Goal: Task Accomplishment & Management: Complete application form

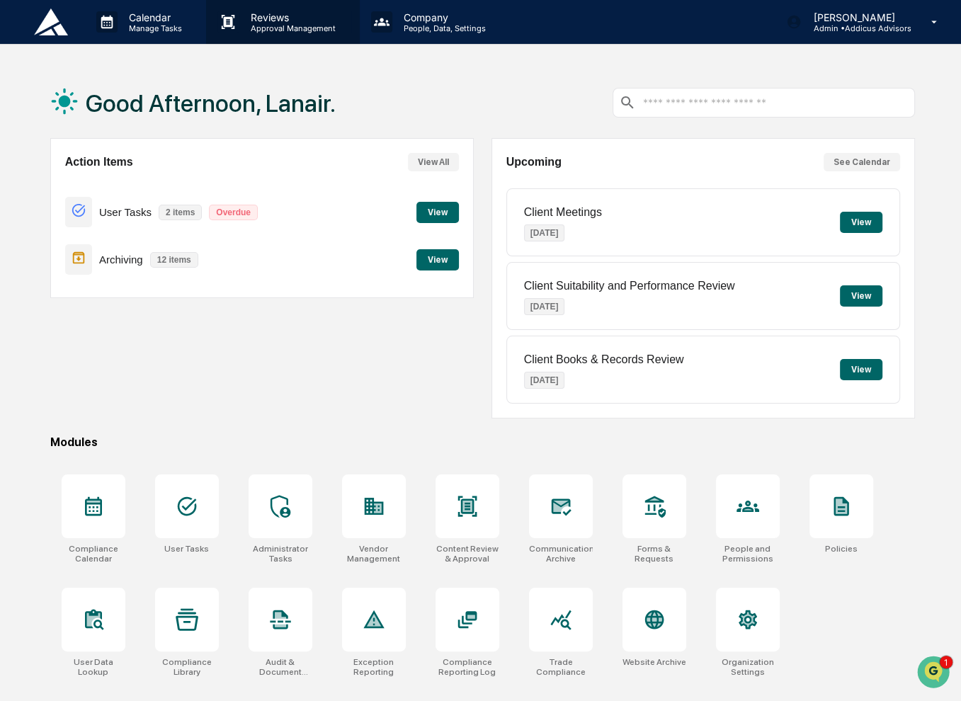
click at [278, 25] on p "Approval Management" at bounding box center [290, 28] width 103 height 10
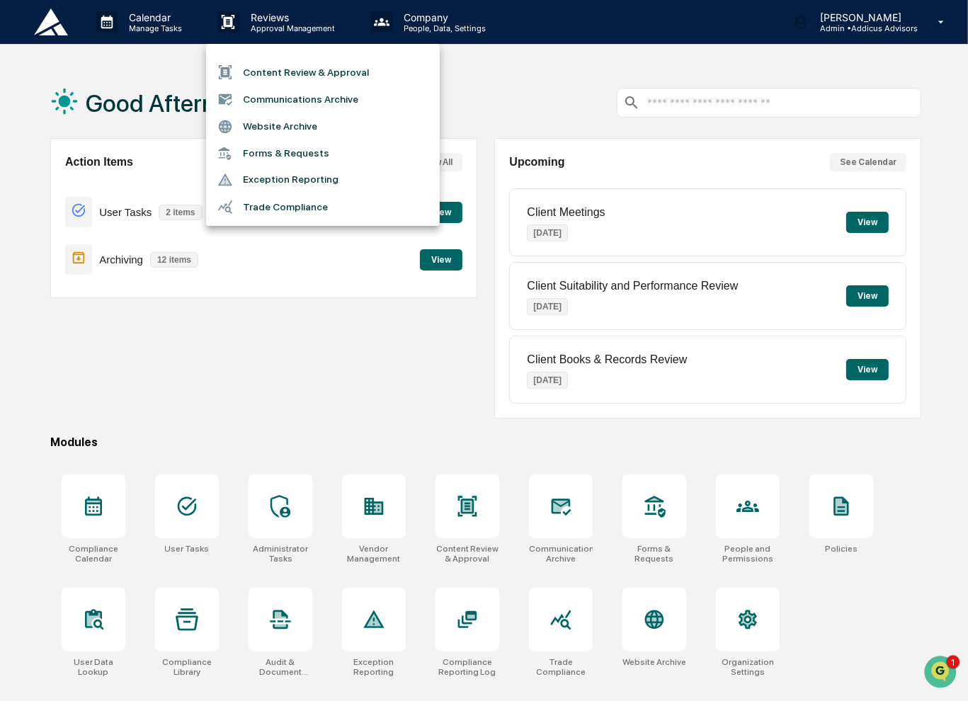
click at [302, 67] on li "Content Review & Approval" at bounding box center [323, 72] width 234 height 27
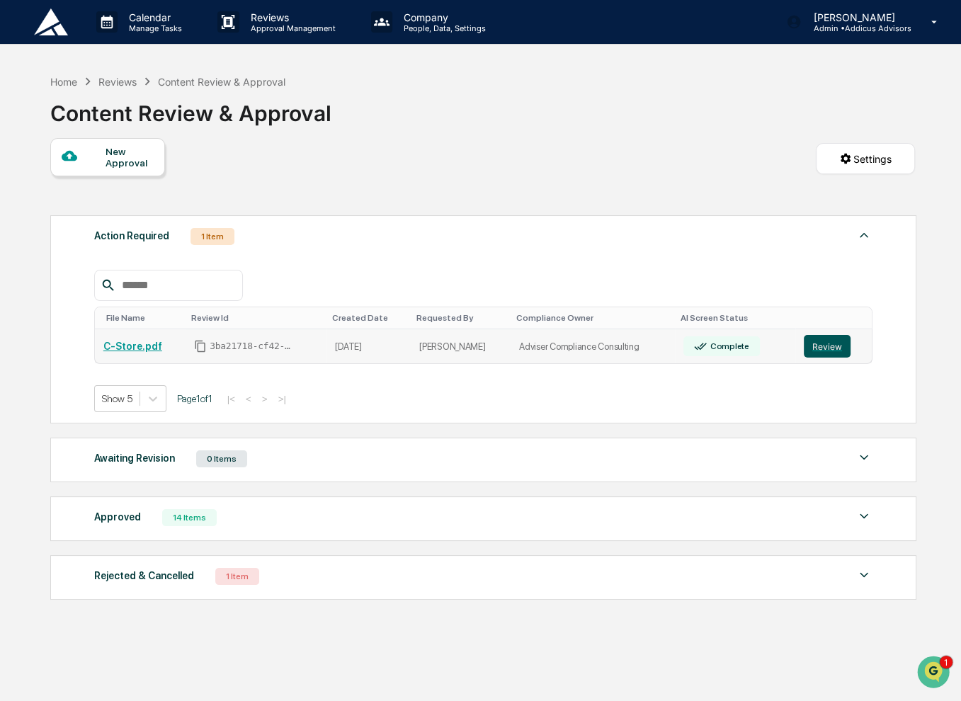
click at [810, 340] on button "Review" at bounding box center [826, 346] width 47 height 23
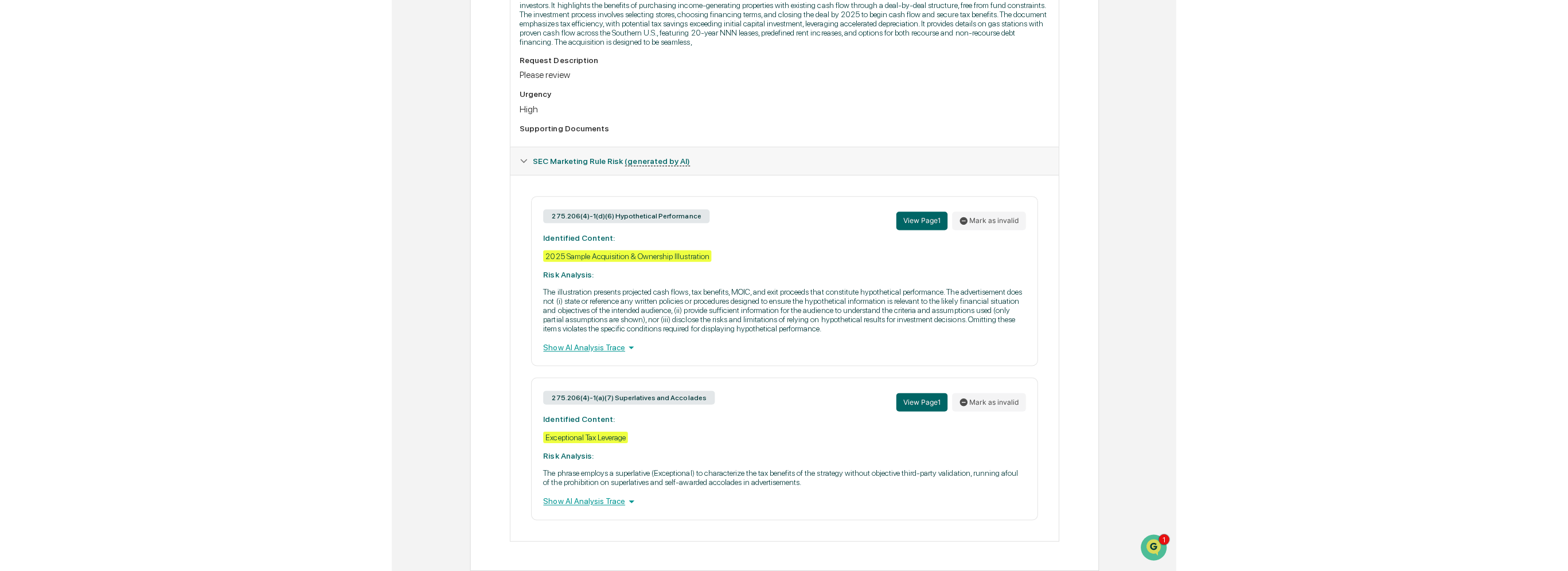
scroll to position [308, 0]
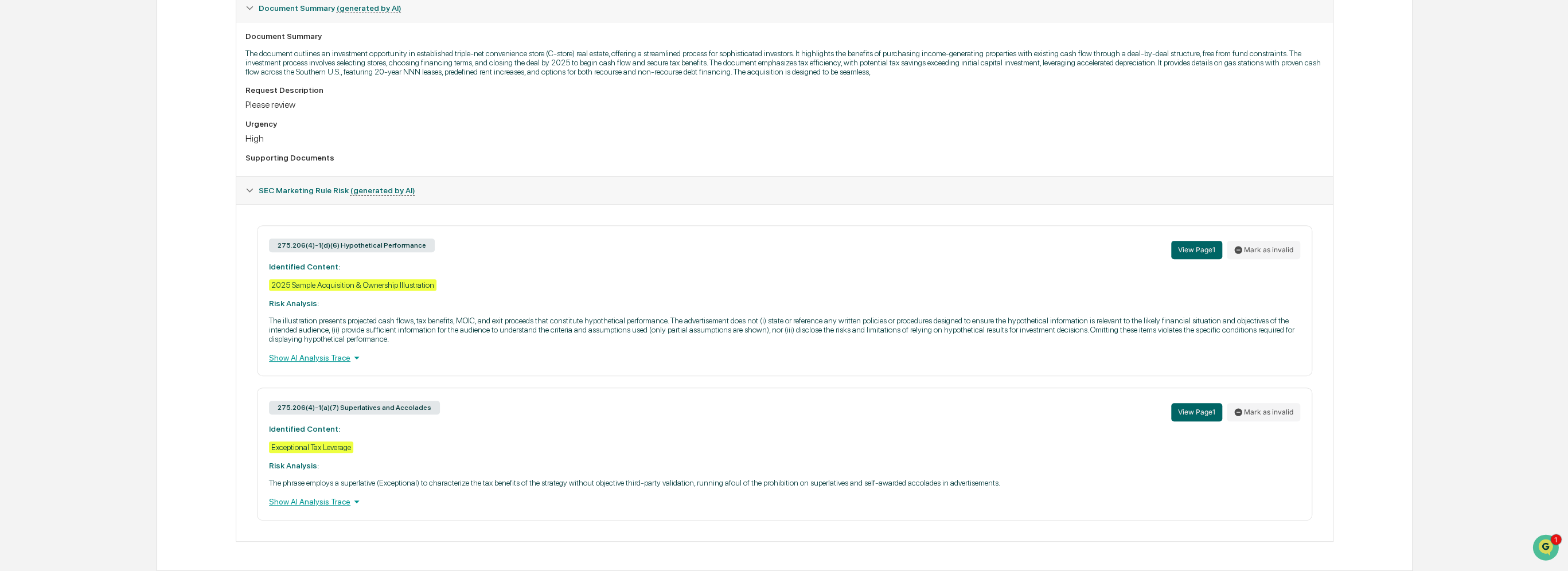
click at [335, 358] on div "Show AI Analysis Trace" at bounding box center [784, 358] width 1032 height 13
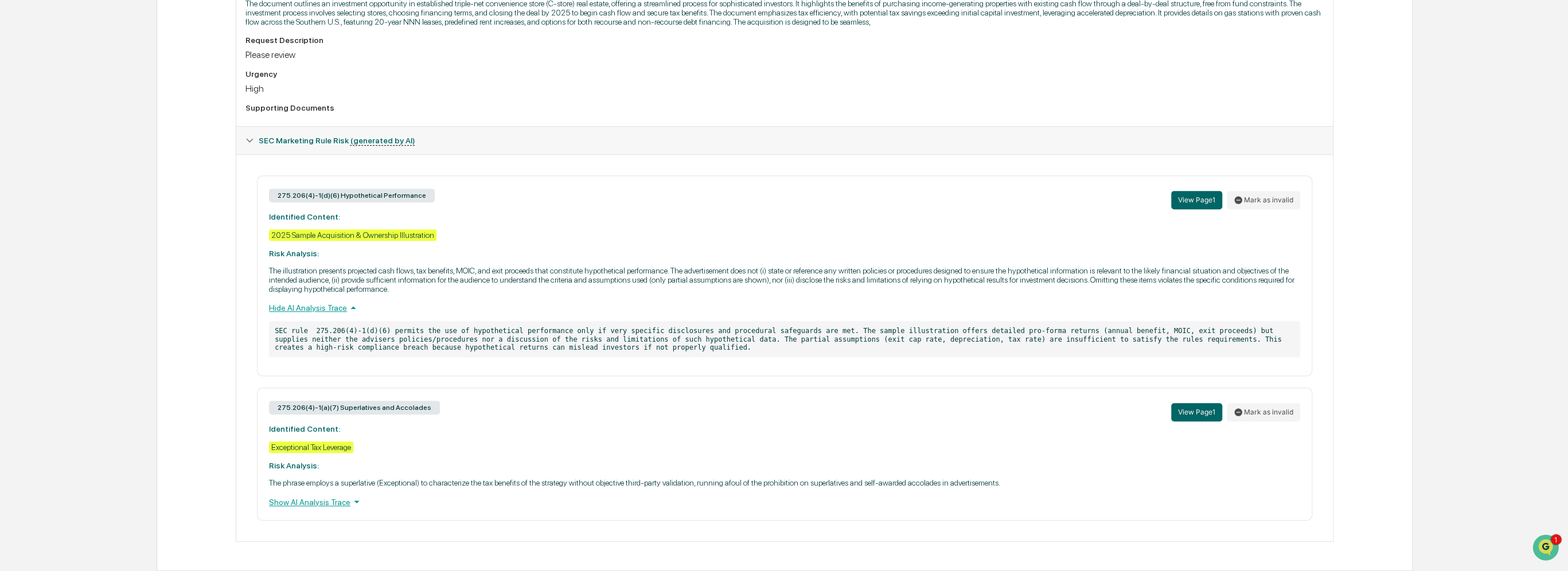
scroll to position [358, 0]
click at [335, 502] on div "Show AI Analysis Trace" at bounding box center [784, 502] width 1032 height 13
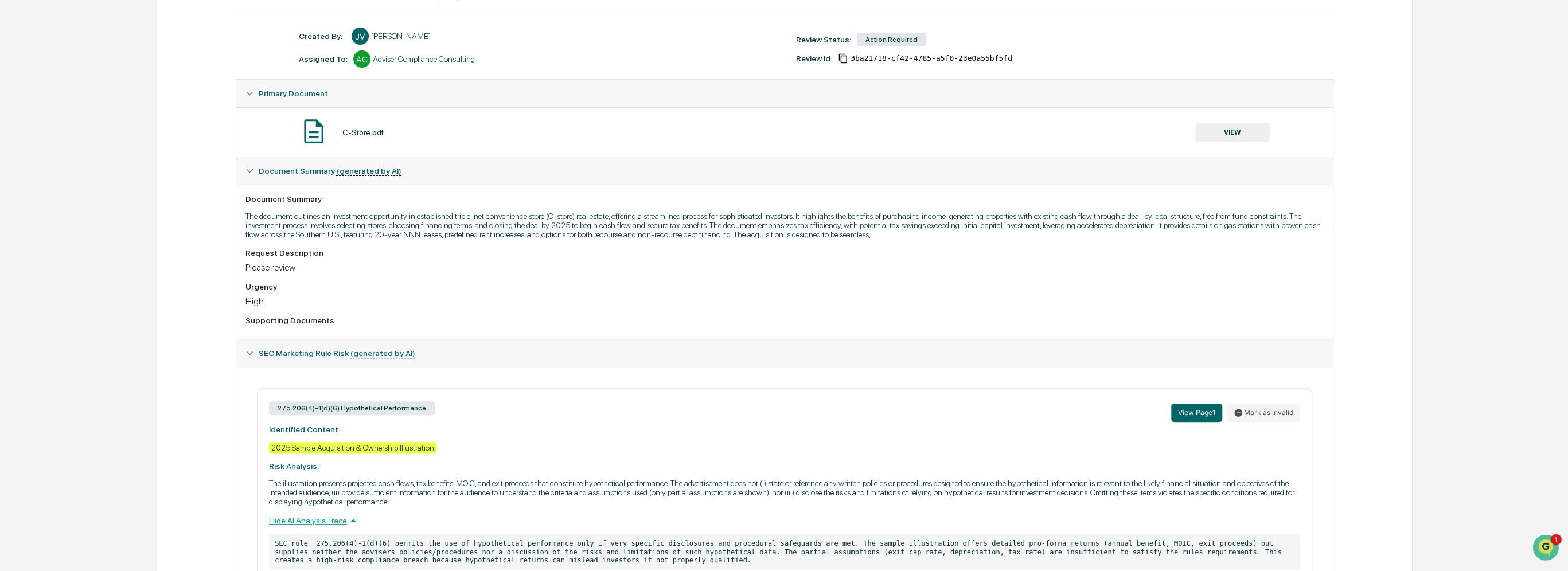
scroll to position [113, 0]
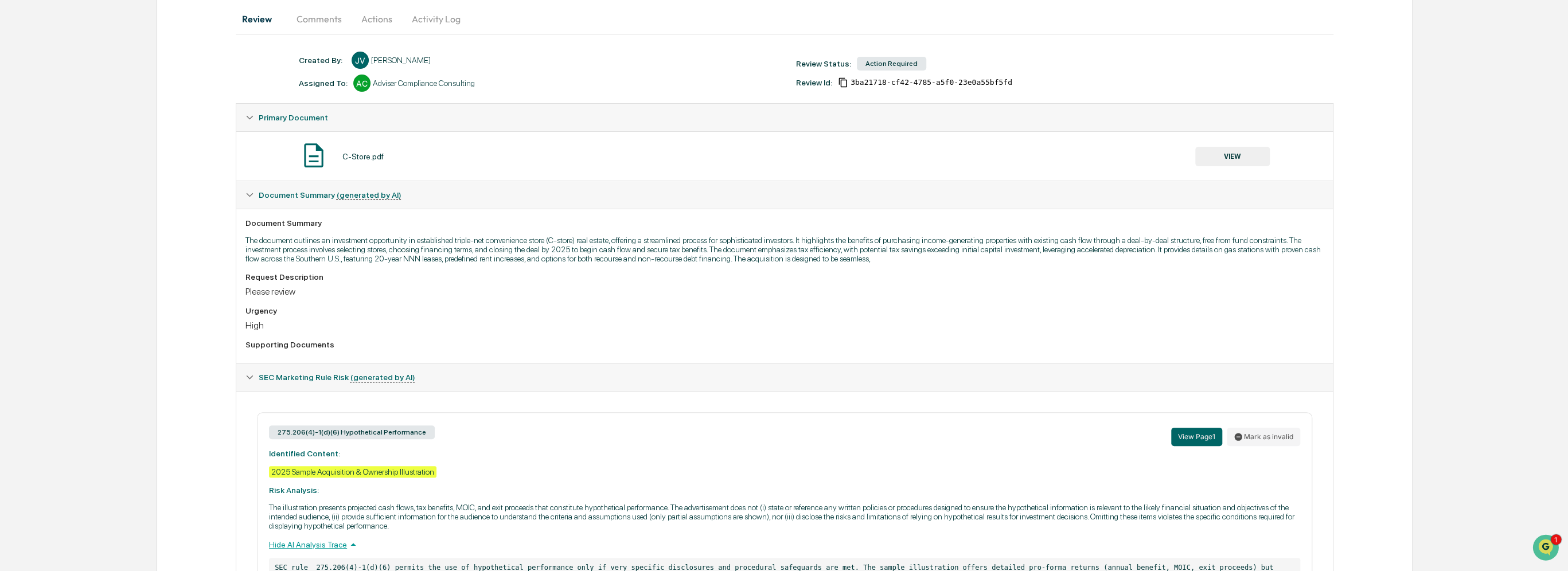
click at [784, 155] on button "VIEW" at bounding box center [1233, 156] width 75 height 19
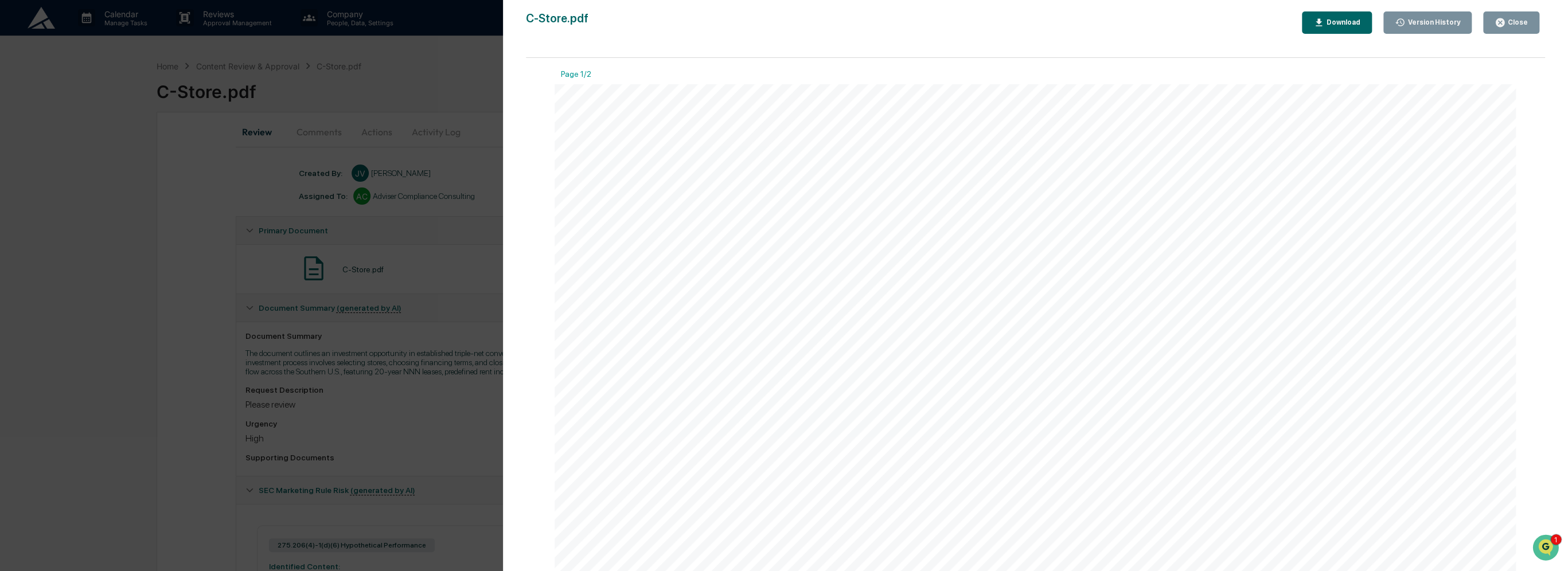
scroll to position [115, 0]
click at [441, 428] on div "Version History 08/19/2025, 09:31 PM Jasmine Valdes C-Store.pdf Close Version H…" at bounding box center [784, 285] width 1568 height 571
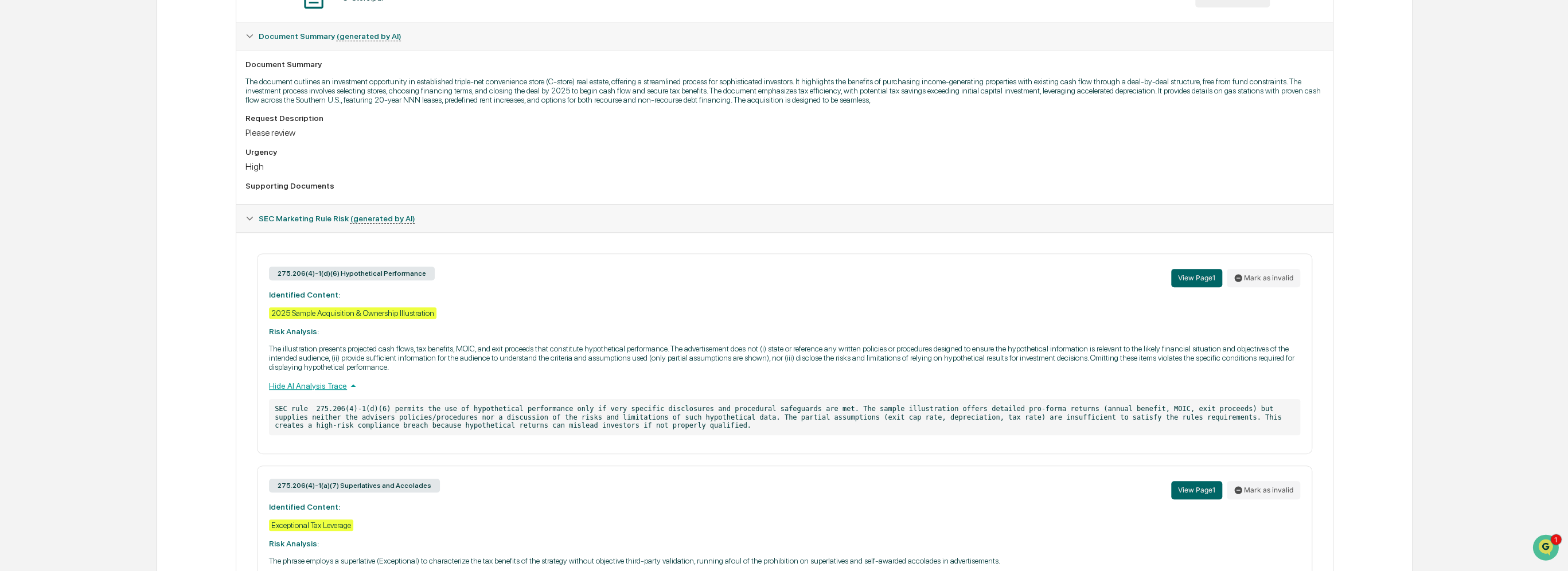
scroll to position [228, 0]
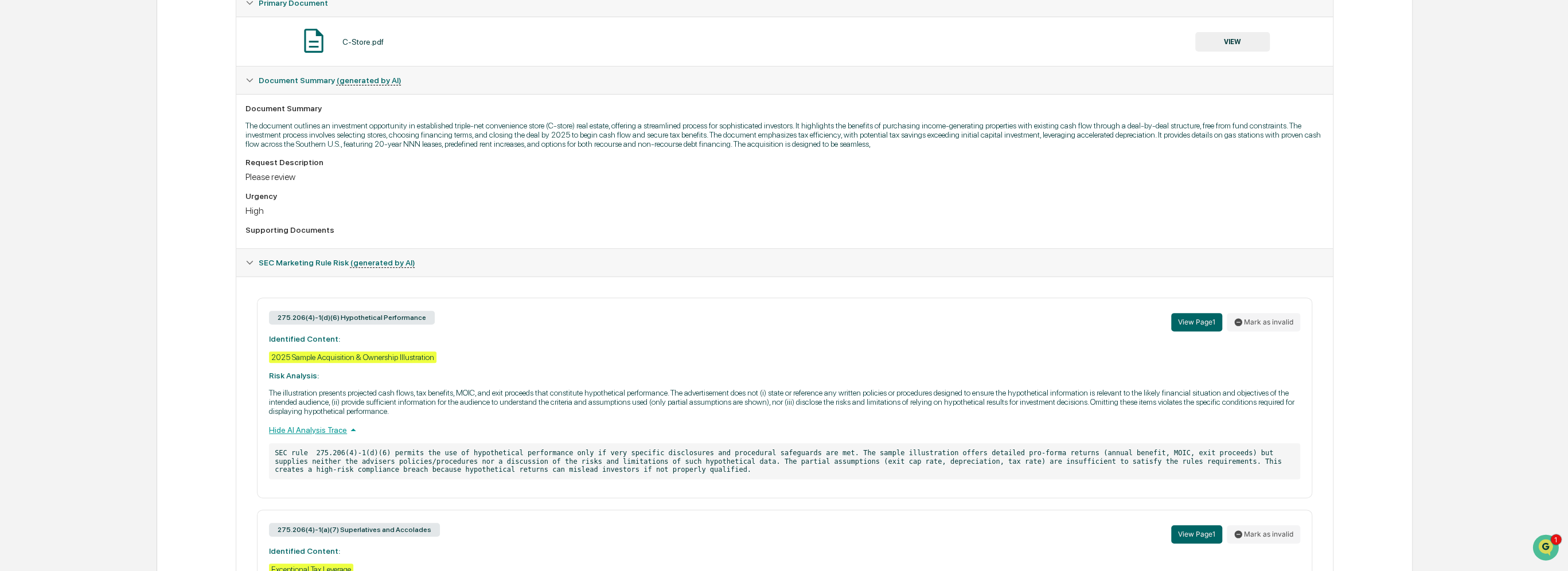
click at [784, 36] on button "VIEW" at bounding box center [1233, 42] width 75 height 19
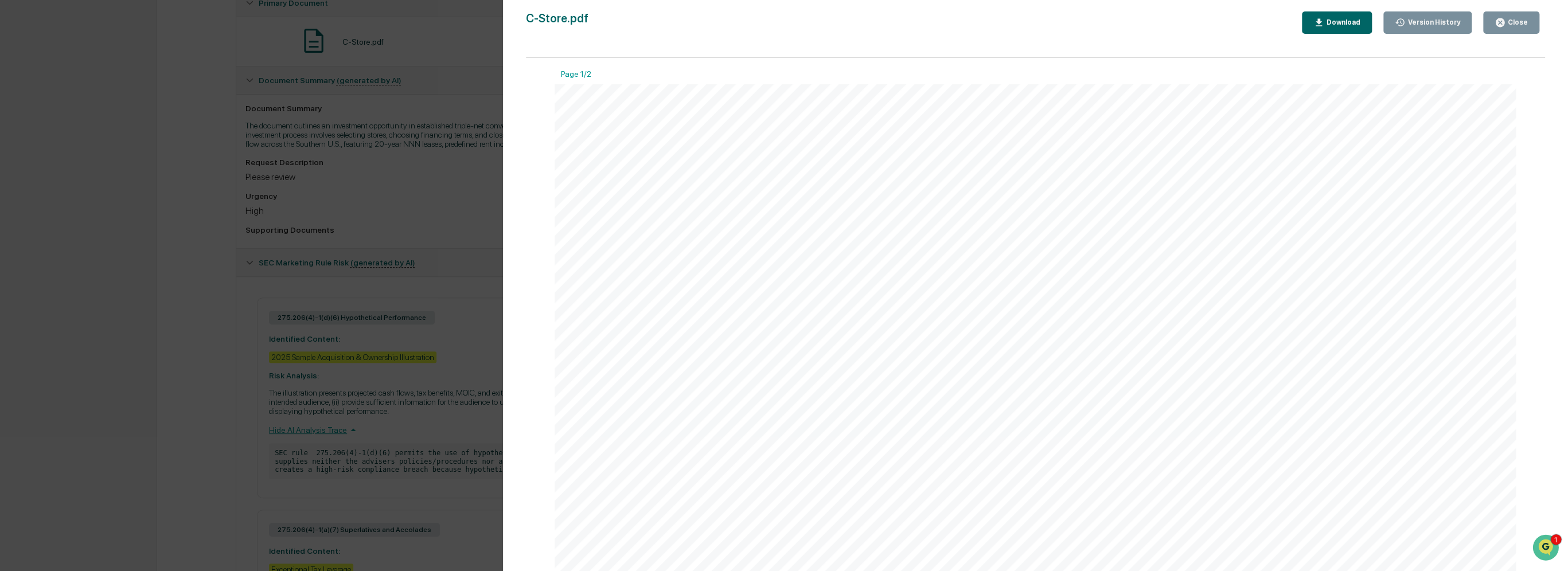
click at [461, 433] on div "Version History 08/19/2025, 09:31 PM Jasmine Valdes C-Store.pdf Close Version H…" at bounding box center [784, 285] width 1568 height 571
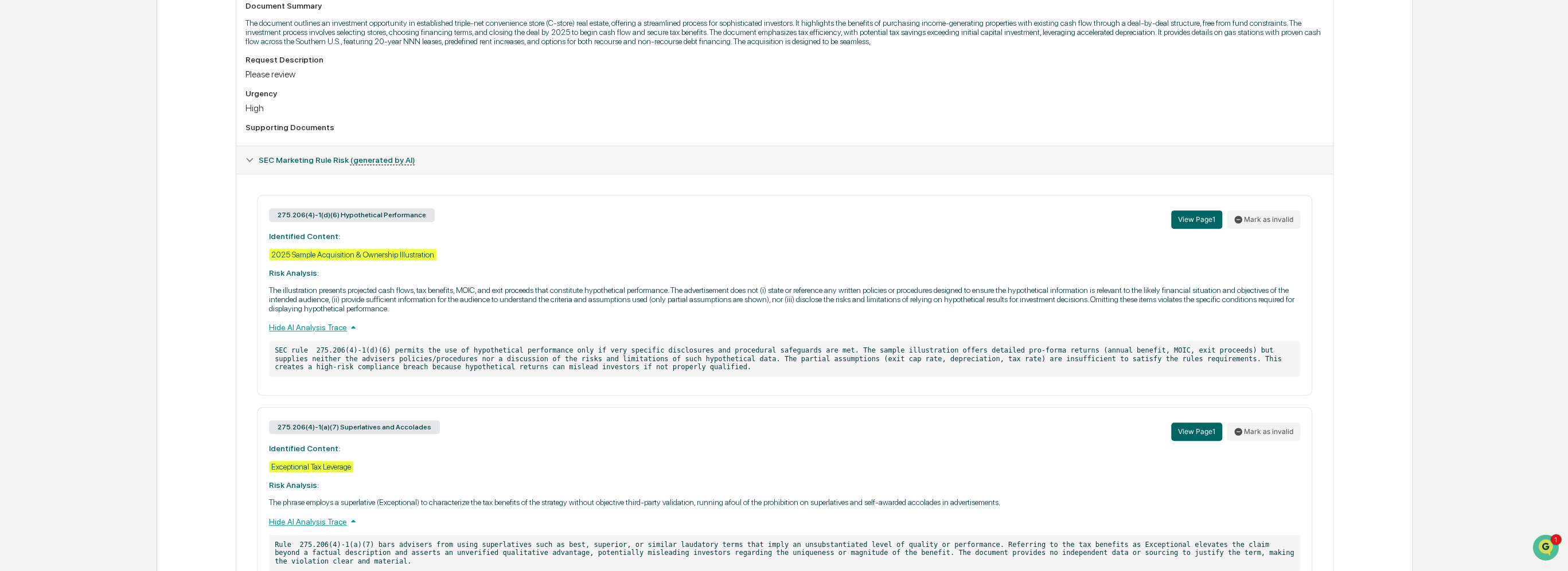
scroll to position [399, 0]
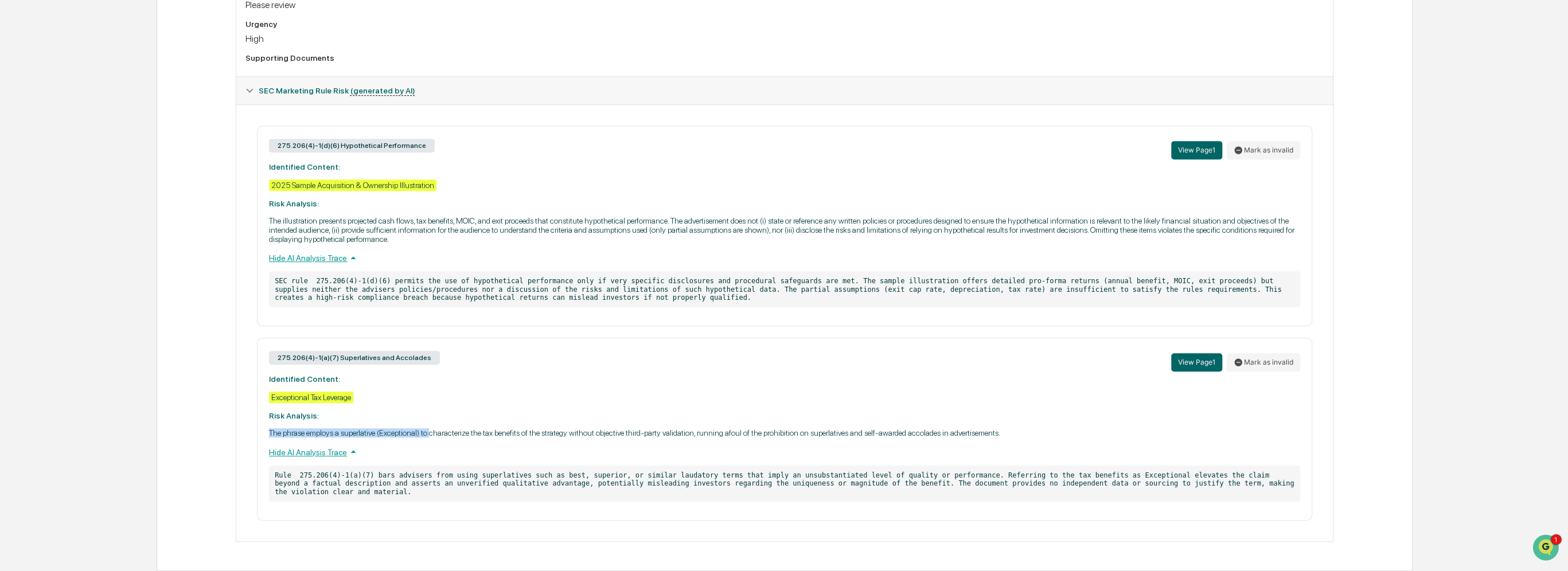
drag, startPoint x: 270, startPoint y: 441, endPoint x: 431, endPoint y: 442, distance: 161.0
click at [431, 437] on p "The phrase employs a superlative (Exceptional) to characterize the tax benefits…" at bounding box center [784, 433] width 1032 height 9
drag, startPoint x: 431, startPoint y: 442, endPoint x: 417, endPoint y: 439, distance: 14.3
click at [417, 437] on p "The phrase employs a superlative (Exceptional) to characterize the tax benefits…" at bounding box center [784, 433] width 1032 height 9
click at [423, 437] on p "The phrase employs a superlative (Exceptional) to characterize the tax benefits…" at bounding box center [784, 433] width 1032 height 9
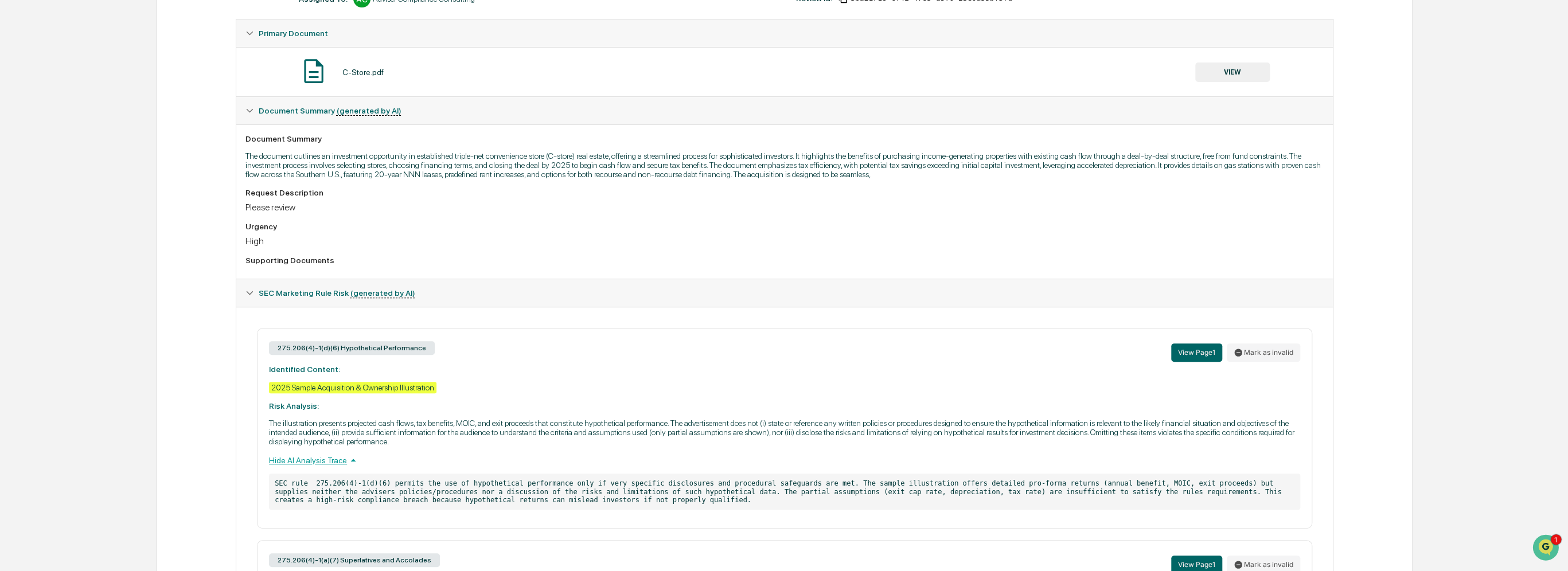
scroll to position [170, 0]
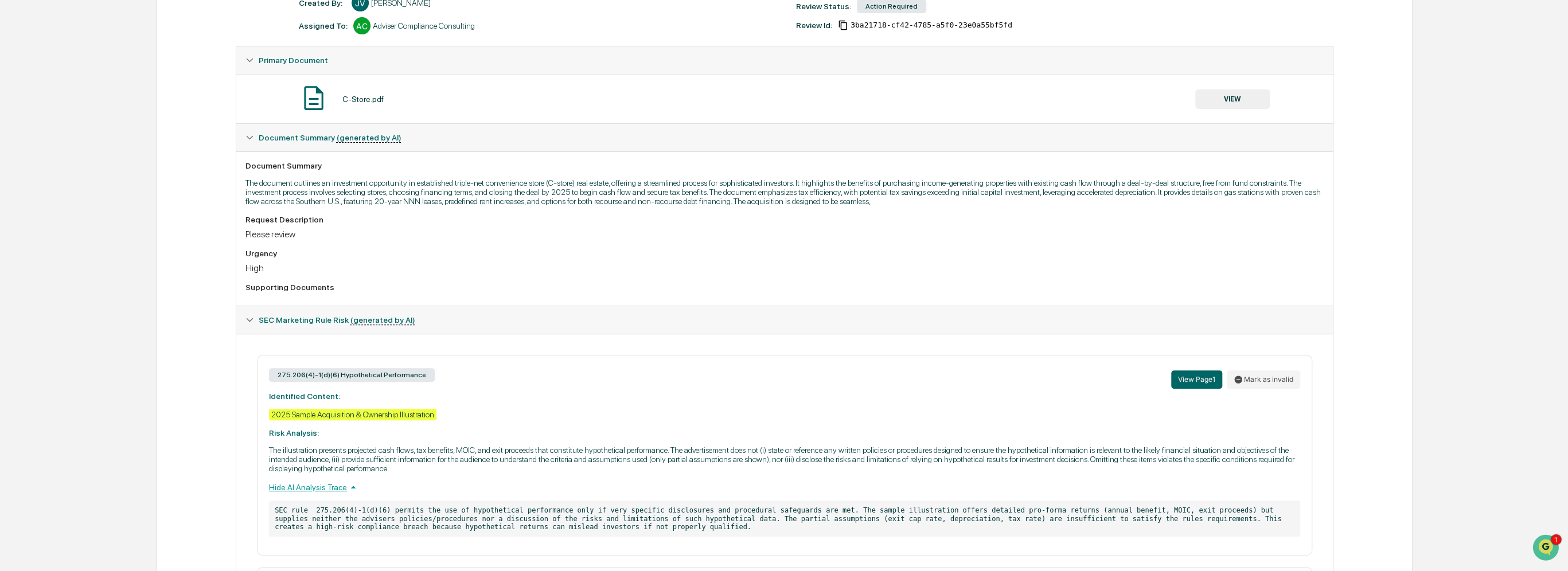
click at [784, 96] on button "VIEW" at bounding box center [1233, 99] width 75 height 19
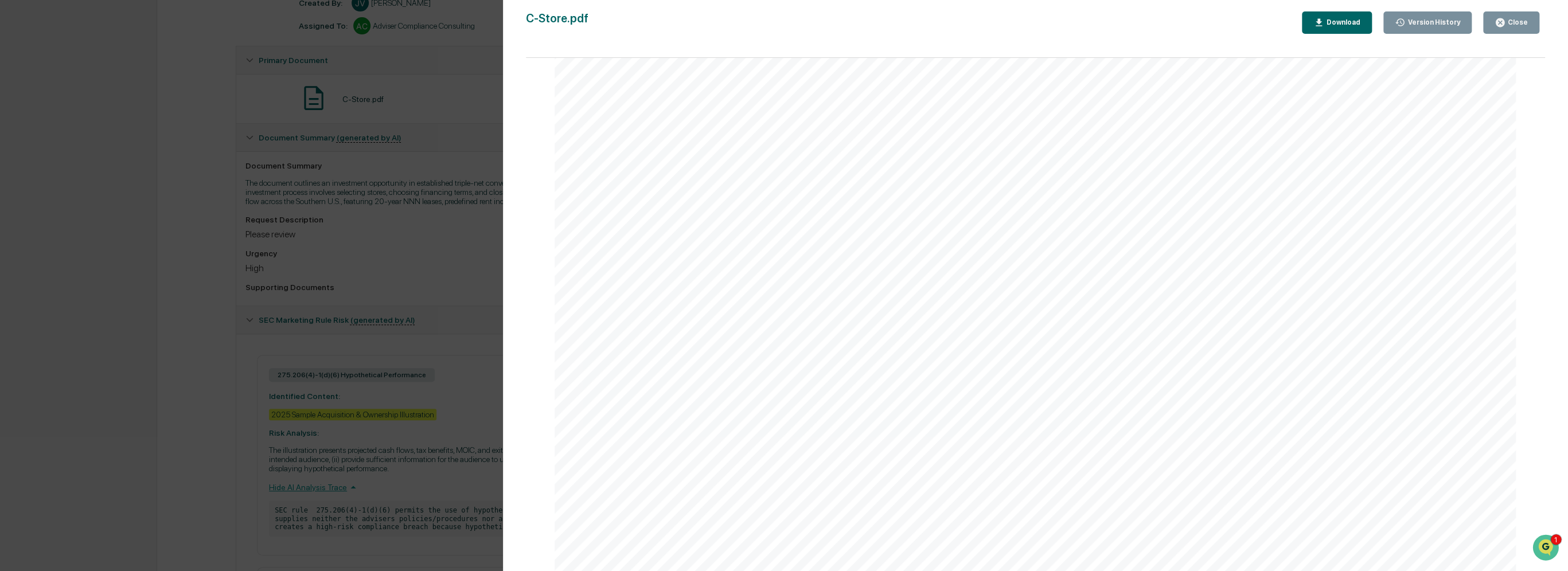
scroll to position [172, 0]
drag, startPoint x: 1075, startPoint y: 373, endPoint x: 1164, endPoint y: 394, distance: 91.4
click at [372, 282] on div "Version History 08/19/2025, 09:31 PM Jasmine Valdes C-Store.pdf Close Version H…" at bounding box center [784, 285] width 1568 height 571
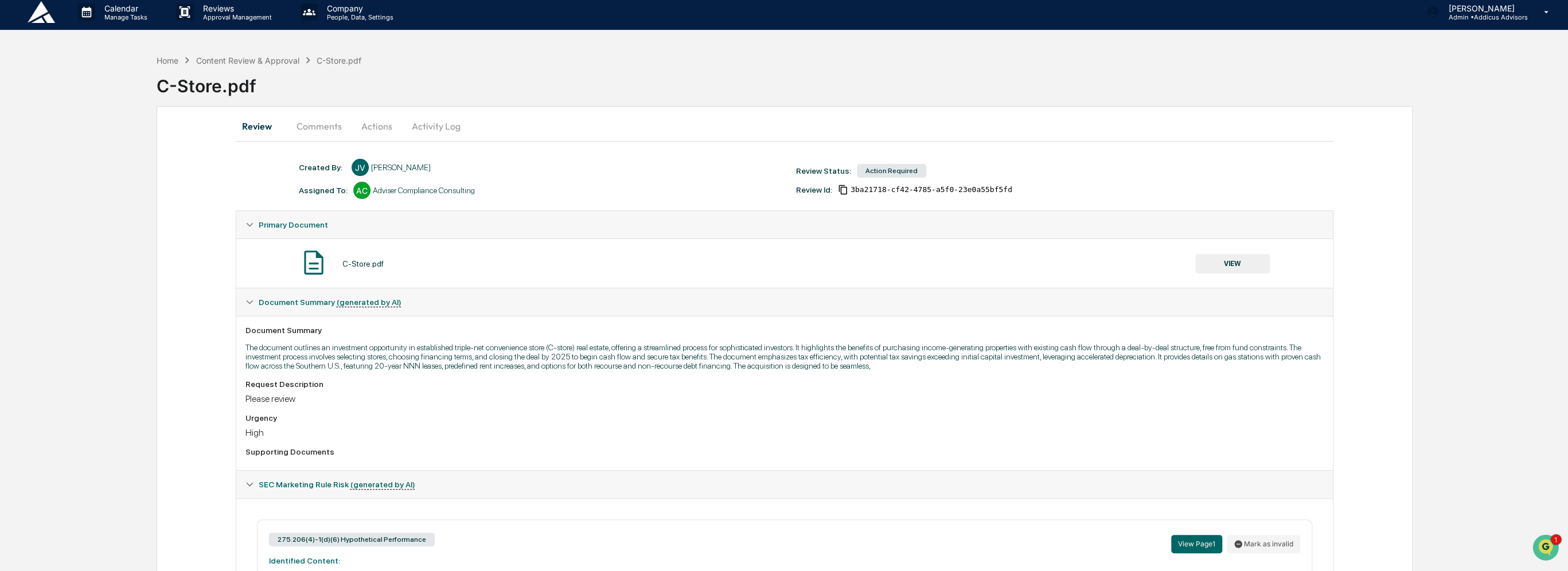
scroll to position [0, 0]
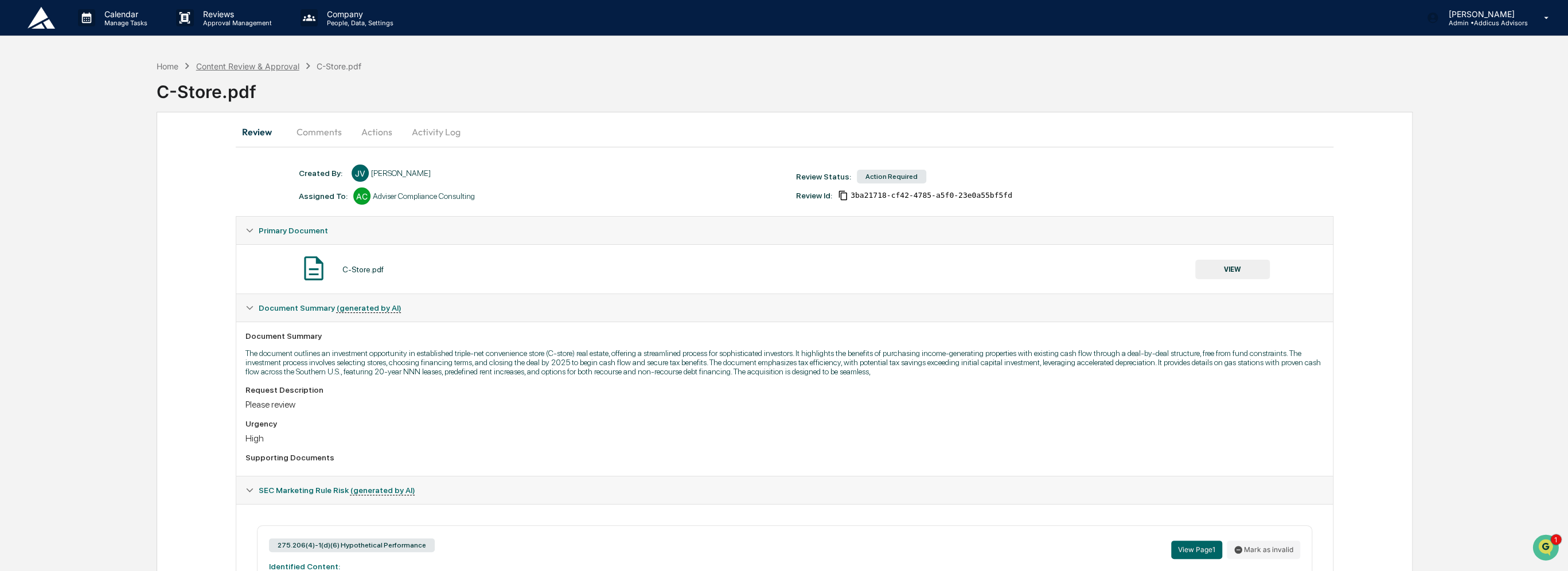
click at [276, 69] on div "Content Review & Approval" at bounding box center [247, 66] width 103 height 10
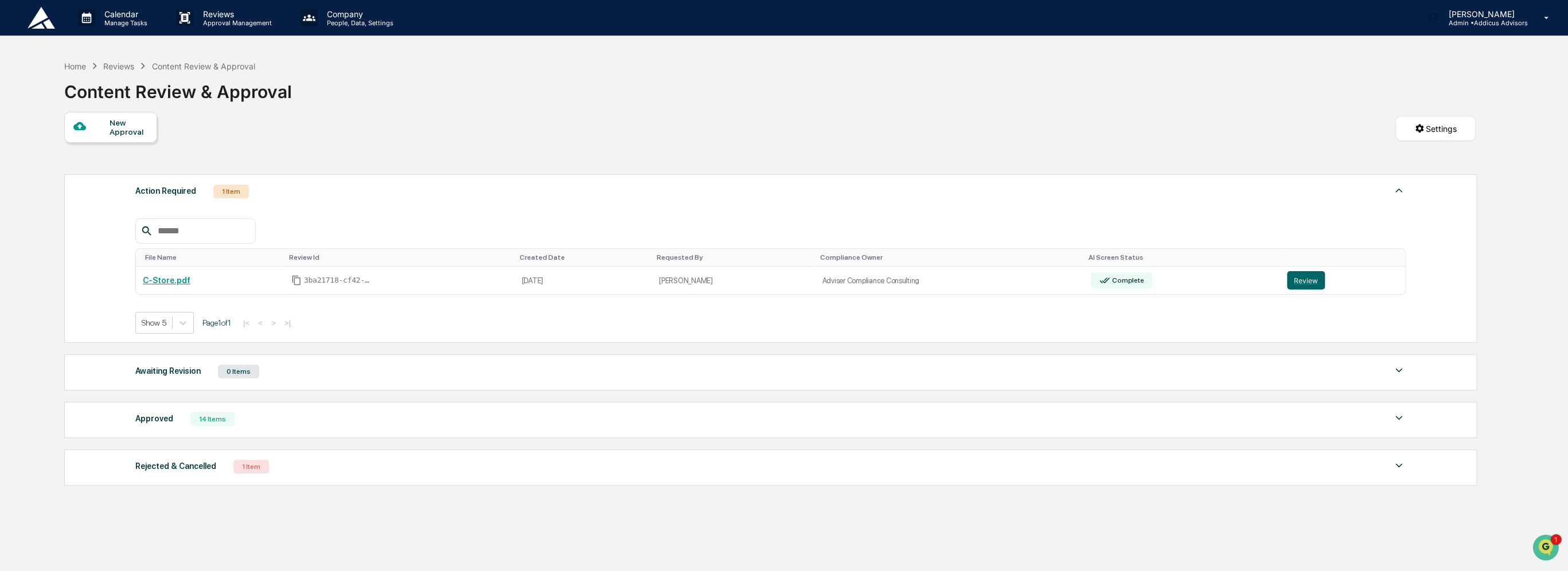
click at [394, 419] on div "Approved 14 Items" at bounding box center [771, 420] width 1271 height 16
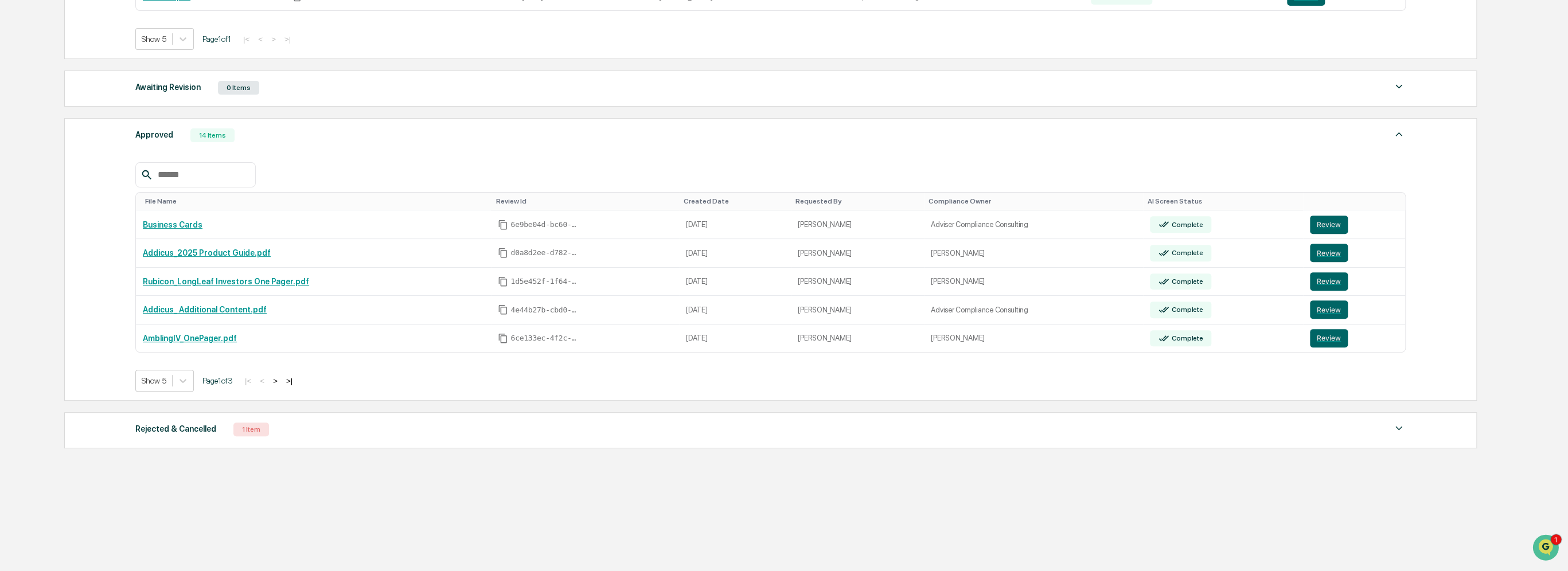
scroll to position [287, 0]
click at [280, 376] on button ">" at bounding box center [276, 378] width 11 height 10
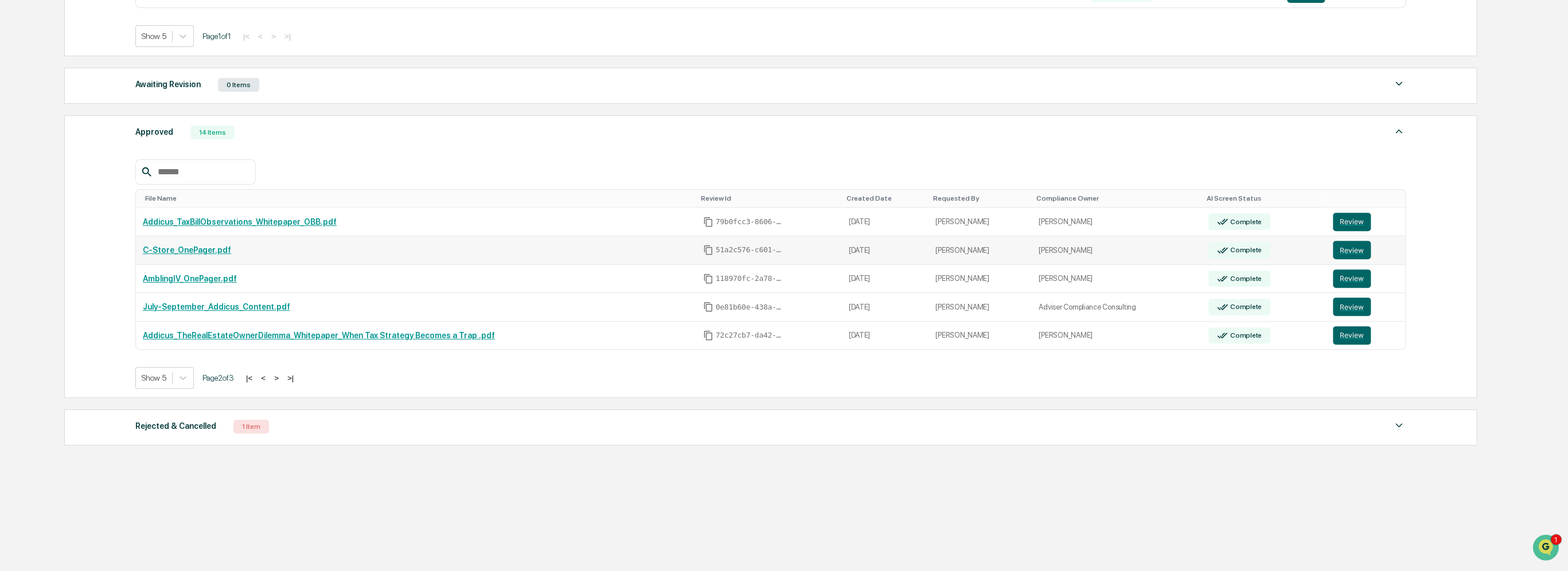
click at [194, 249] on link "C-Store_OnePager.pdf" at bounding box center [186, 249] width 88 height 9
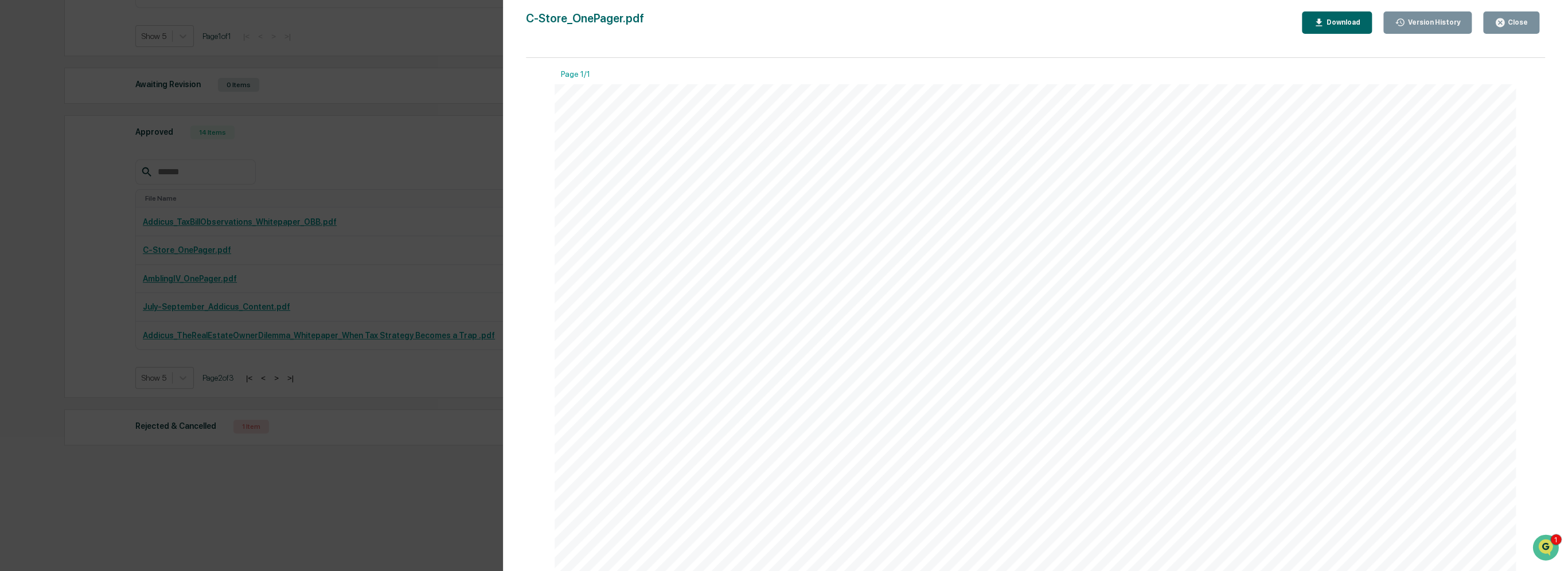
click at [784, 20] on div "Close" at bounding box center [1517, 23] width 23 height 8
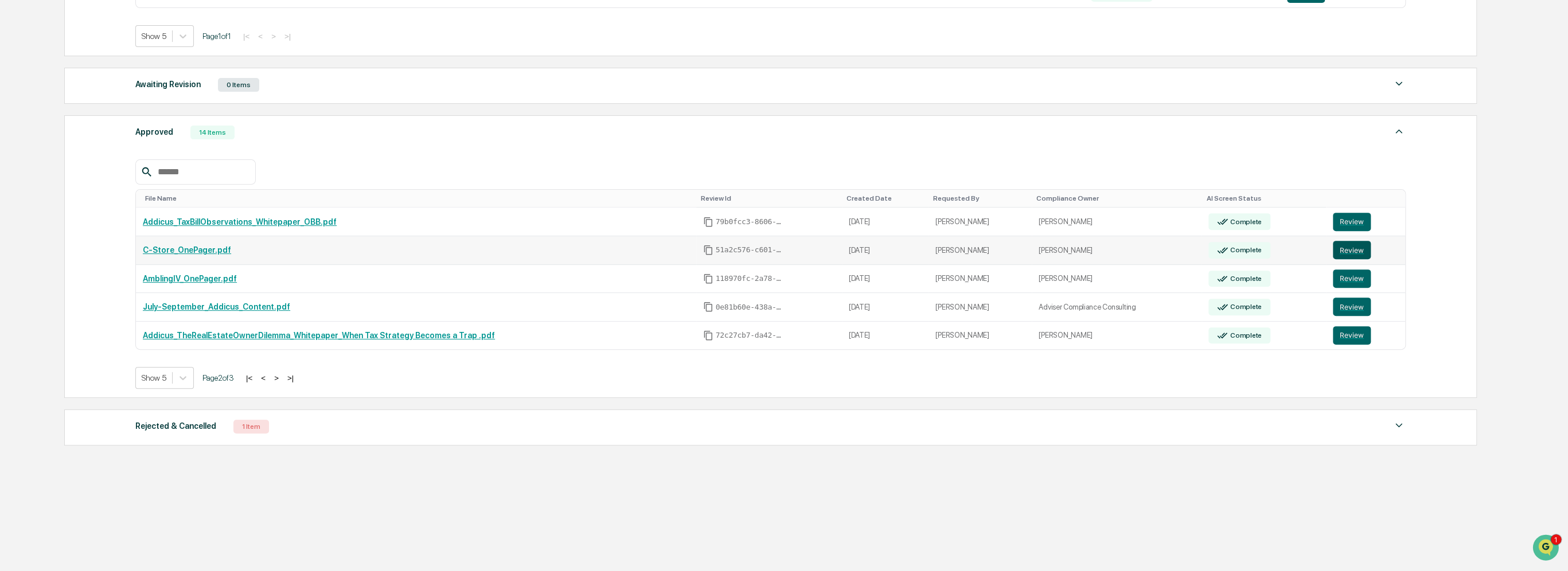
click at [784, 251] on button "Review" at bounding box center [1352, 249] width 38 height 19
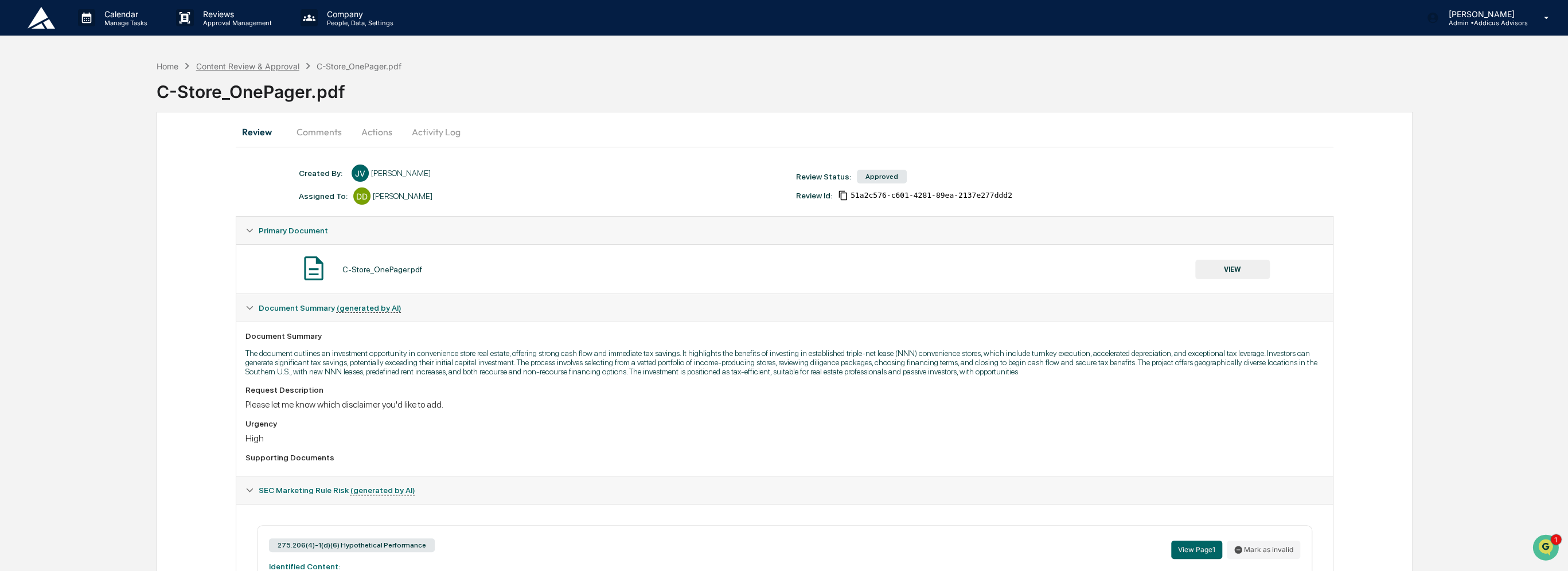
click at [236, 64] on div "Content Review & Approval" at bounding box center [247, 66] width 103 height 10
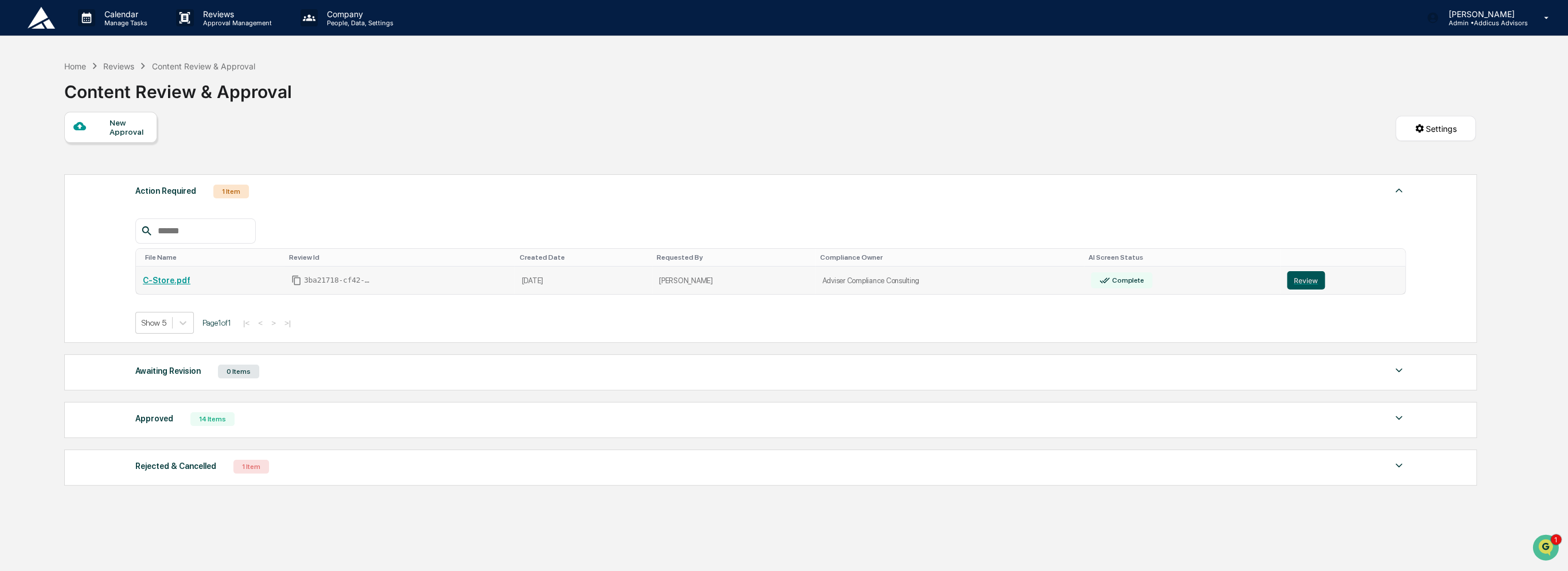
click at [1299, 283] on button "Review" at bounding box center [1305, 280] width 38 height 19
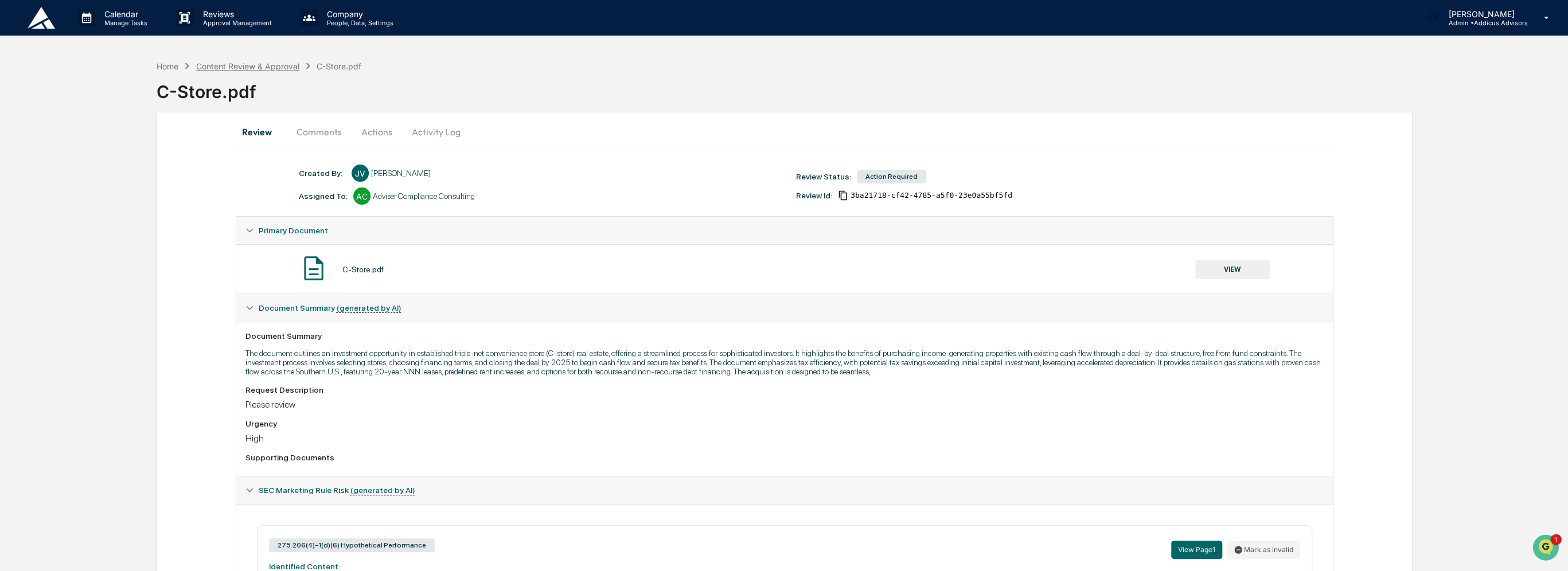
click at [250, 65] on div "Content Review & Approval" at bounding box center [247, 66] width 103 height 10
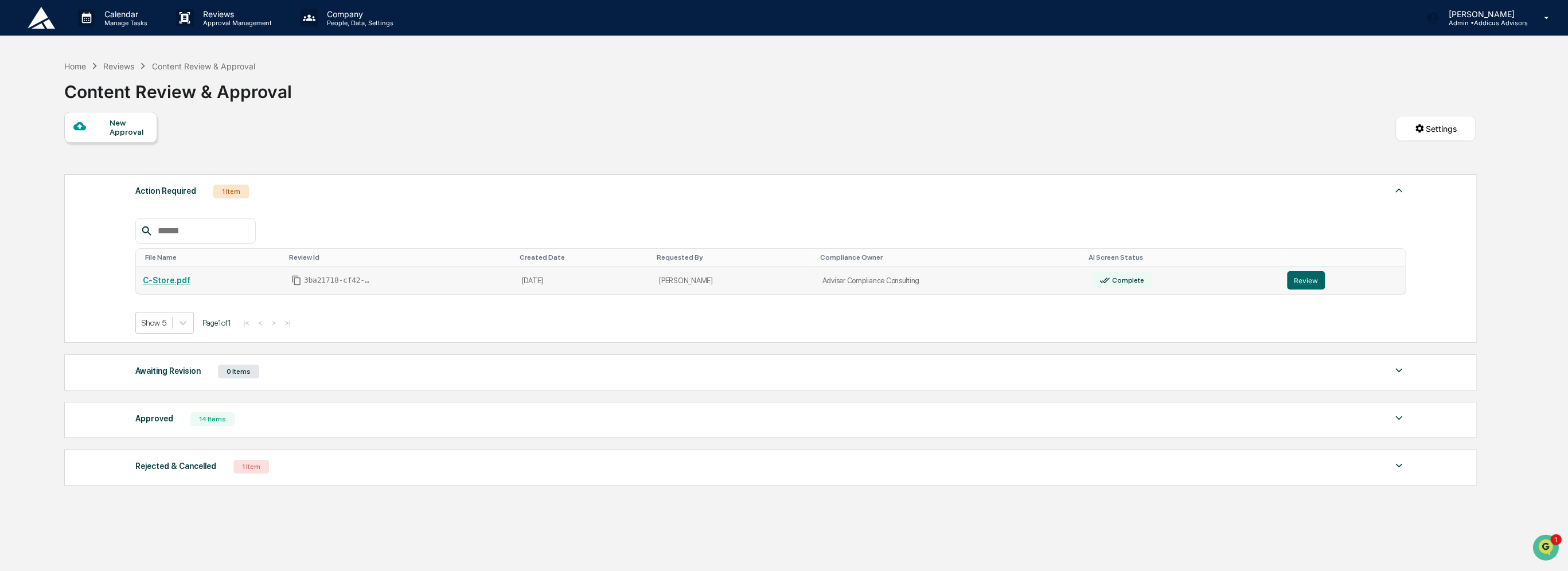
click at [168, 282] on link "C-Store.pdf" at bounding box center [166, 279] width 48 height 9
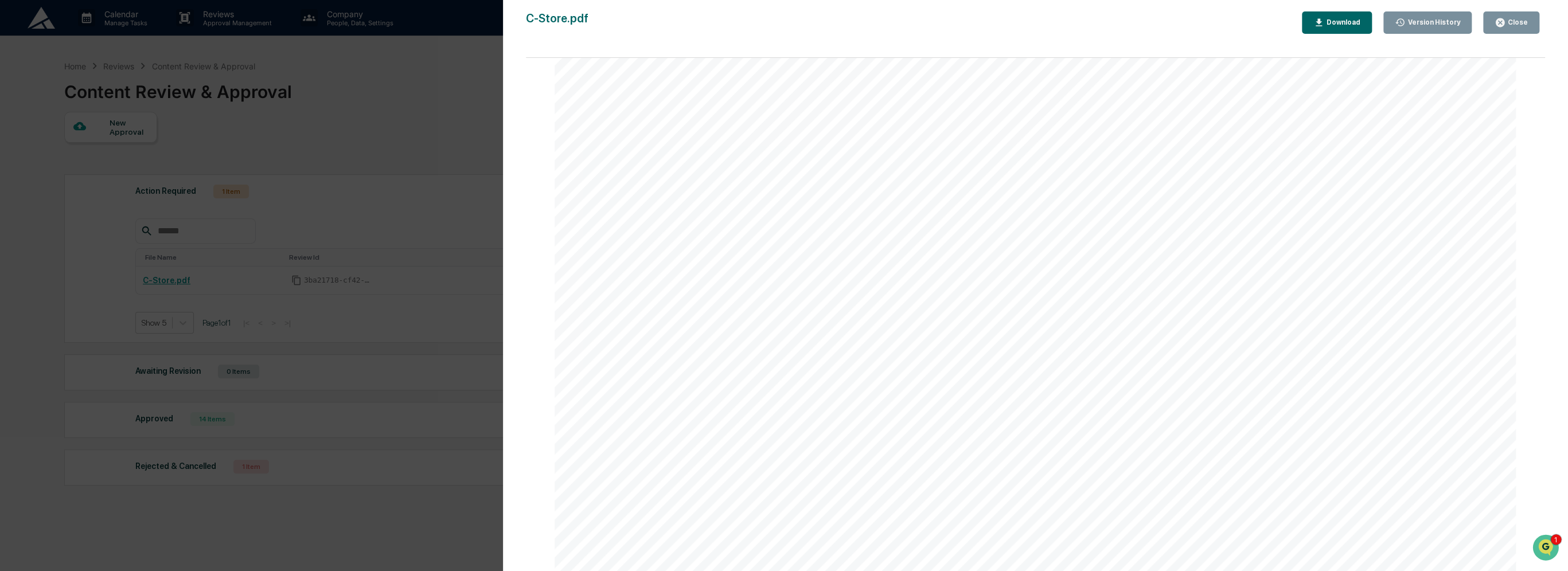
scroll to position [2040, 0]
click at [330, 525] on div "Version History 08/19/2025, 09:31 PM Jasmine Valdes C-Store.pdf Close Version H…" at bounding box center [784, 285] width 1568 height 571
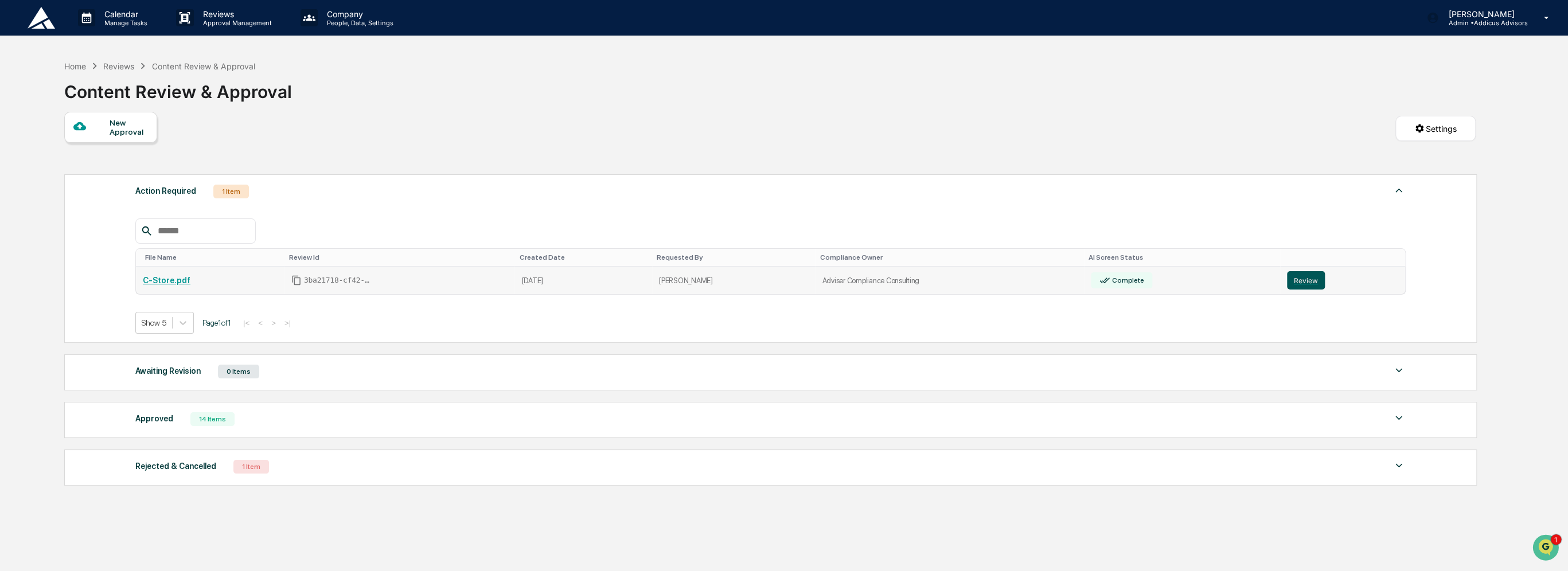
click at [1299, 282] on button "Review" at bounding box center [1305, 280] width 38 height 19
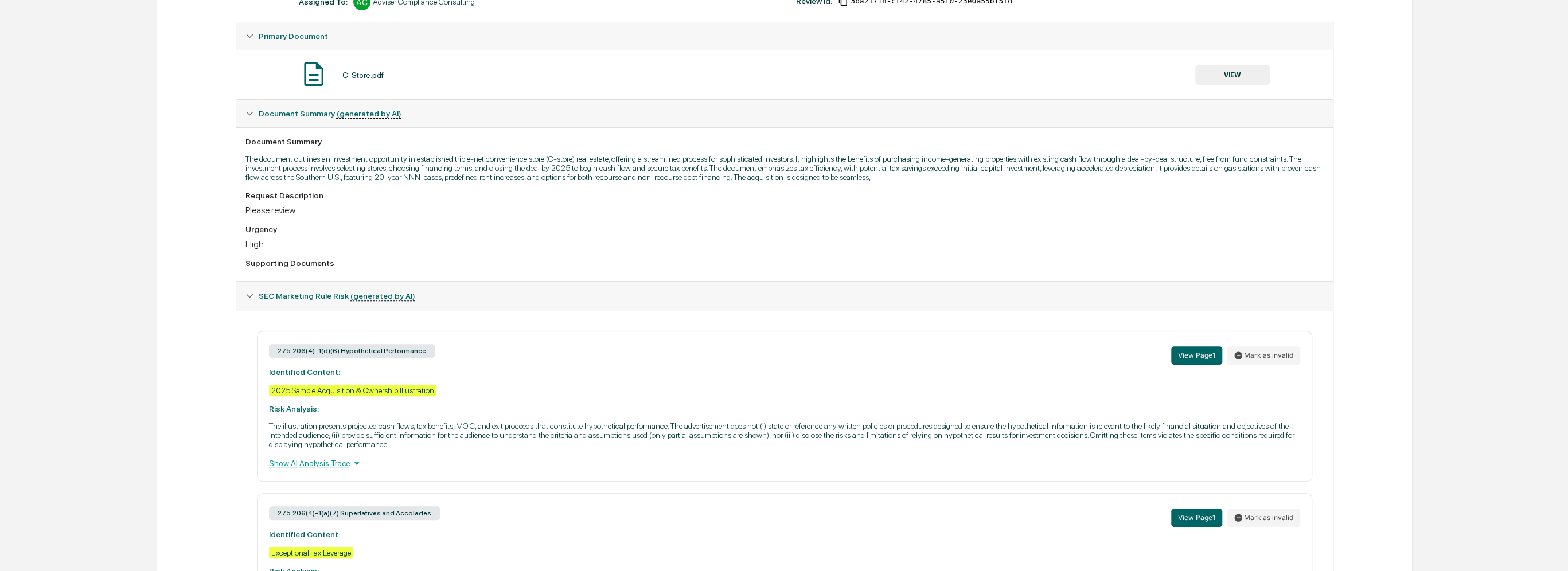
scroll to position [229, 0]
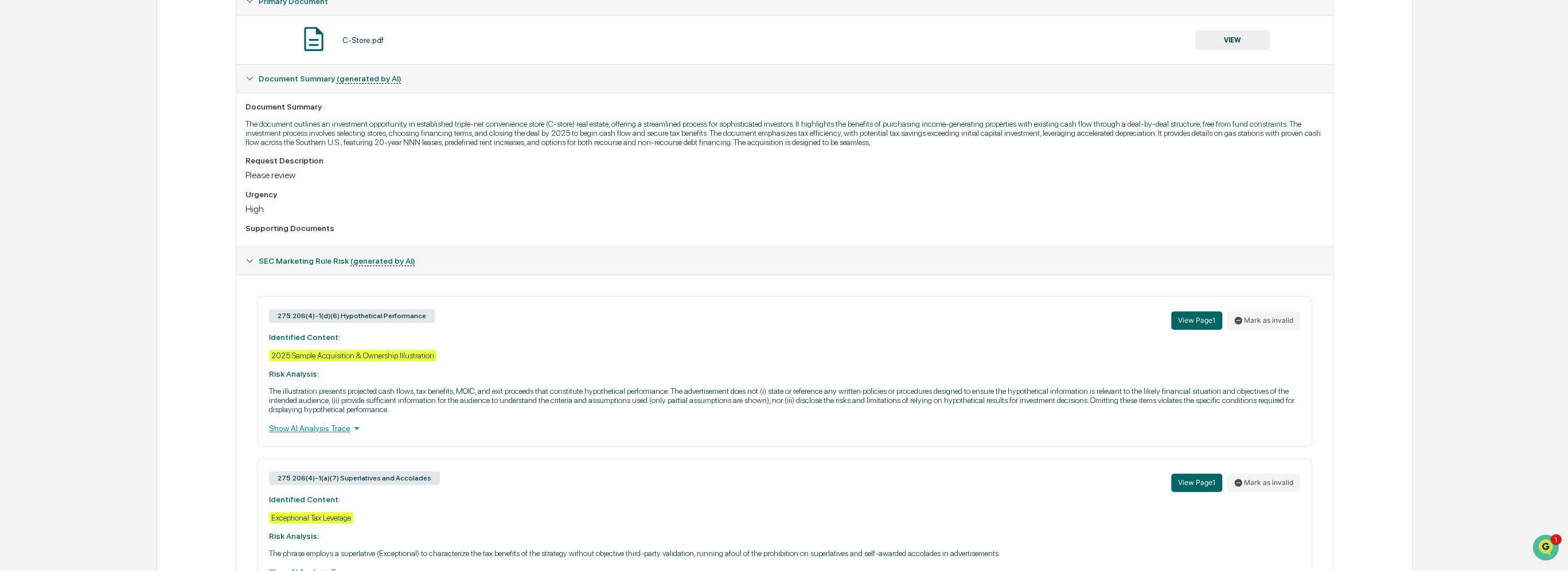
click at [327, 433] on div "Show AI Analysis Trace" at bounding box center [784, 428] width 1032 height 13
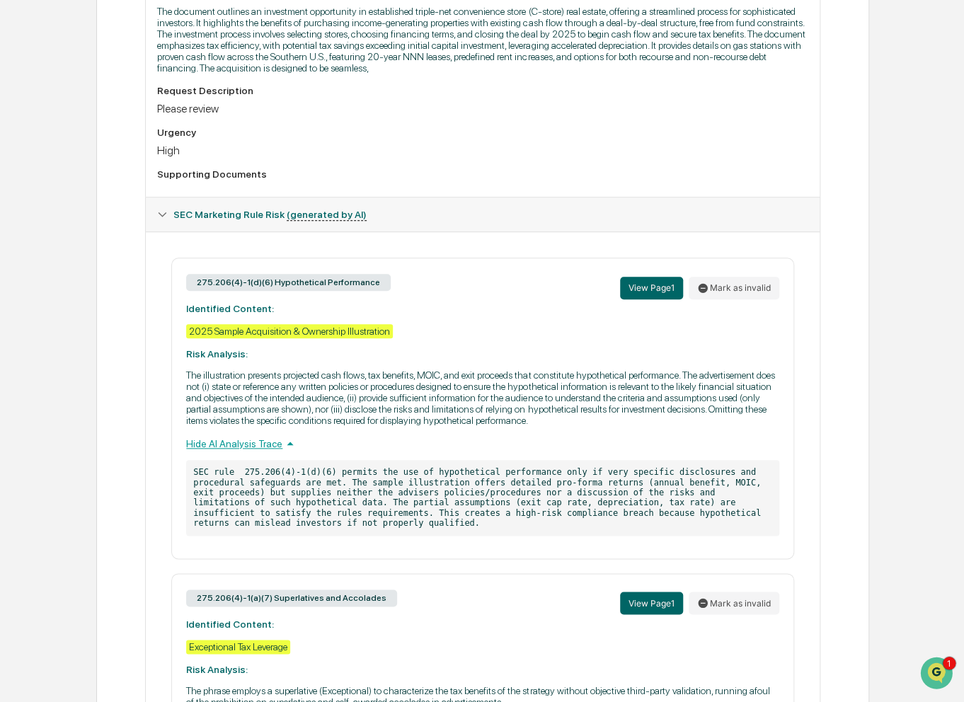
scroll to position [0, 0]
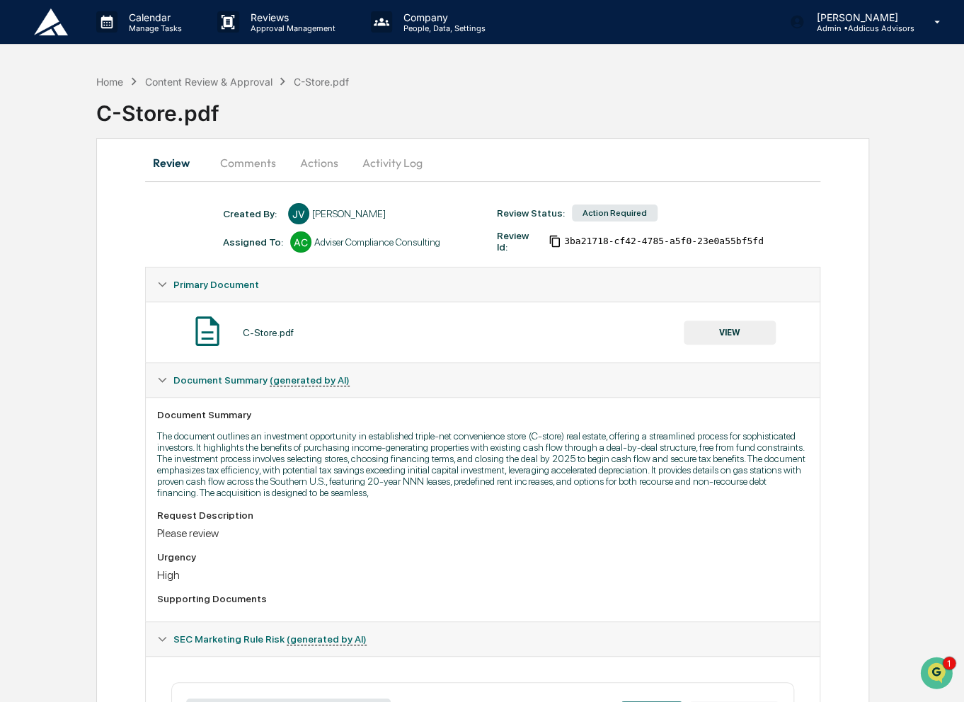
click at [235, 160] on button "Comments" at bounding box center [248, 163] width 79 height 34
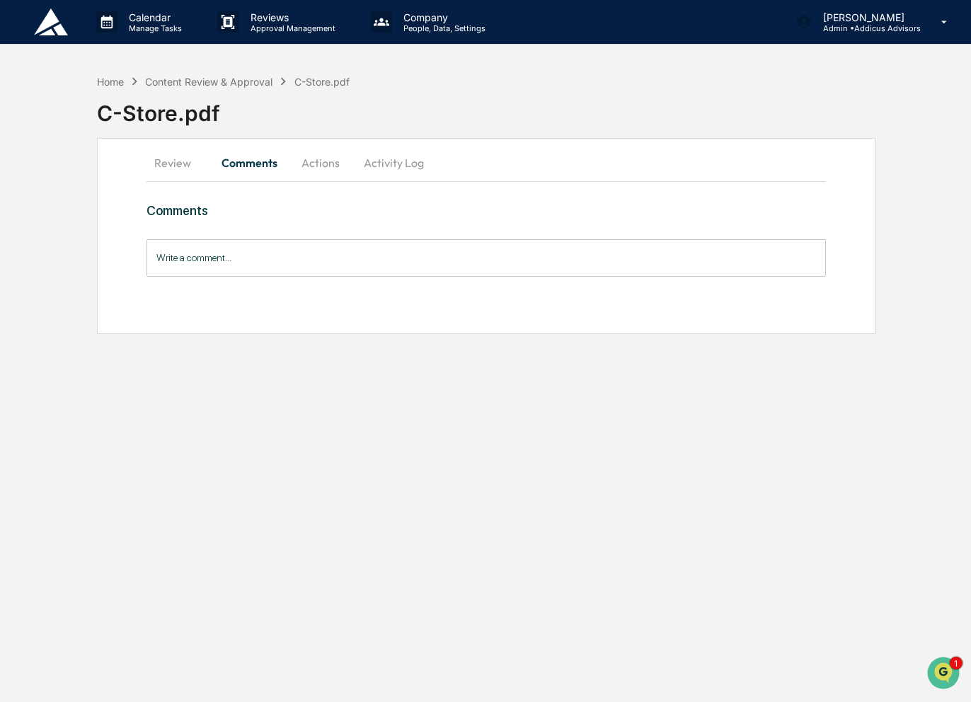
click at [441, 265] on input "Write a comment..." at bounding box center [487, 258] width 680 height 38
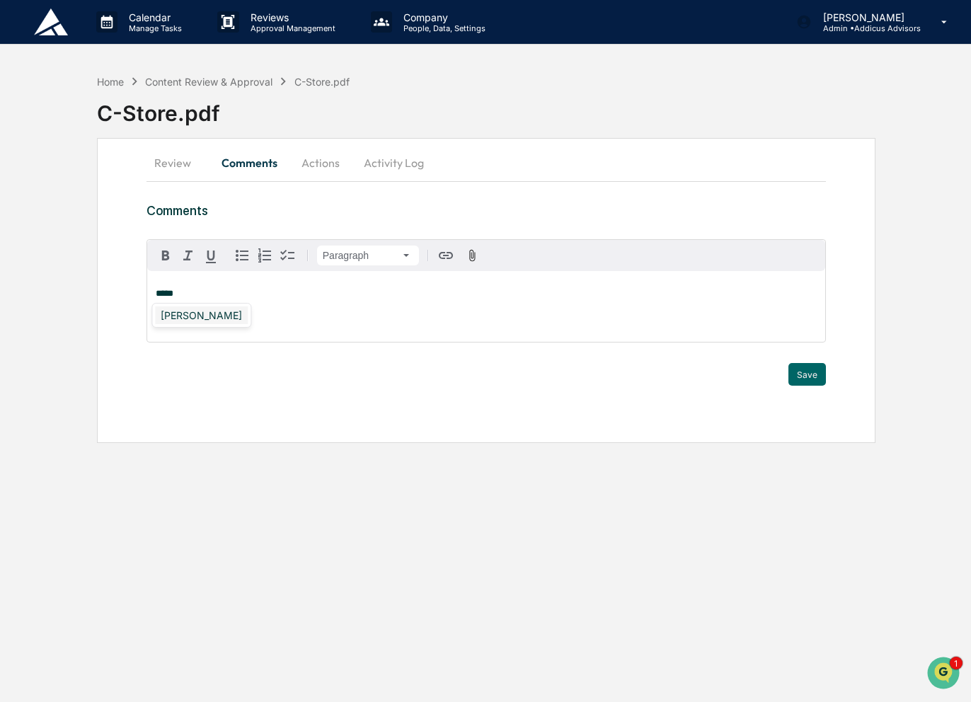
click at [219, 319] on div "[PERSON_NAME]" at bounding box center [201, 315] width 93 height 18
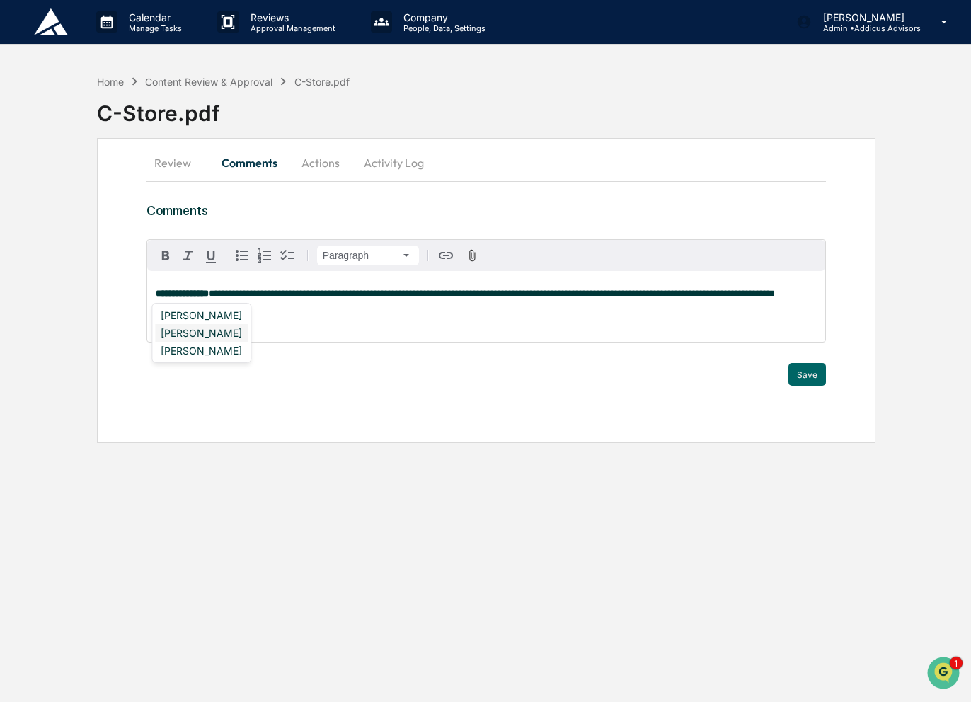
click at [193, 332] on div "Matt Cotter" at bounding box center [201, 333] width 93 height 18
click at [227, 311] on div "Kelly Van Deusen" at bounding box center [201, 315] width 93 height 18
click at [807, 377] on button "Save" at bounding box center [808, 374] width 38 height 23
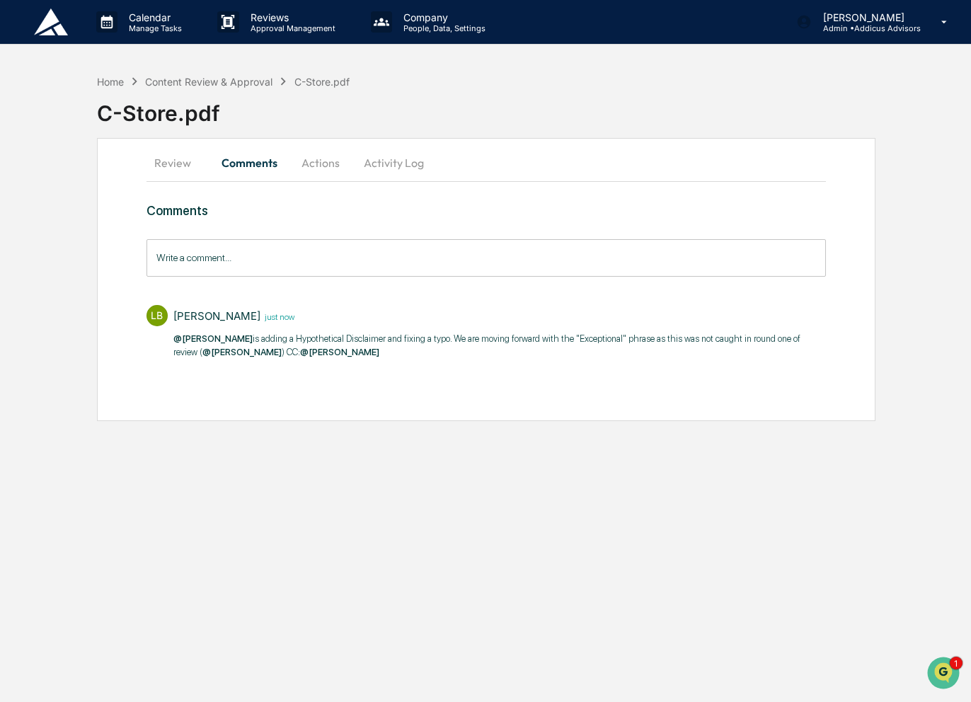
click at [314, 165] on button "Actions" at bounding box center [321, 163] width 64 height 34
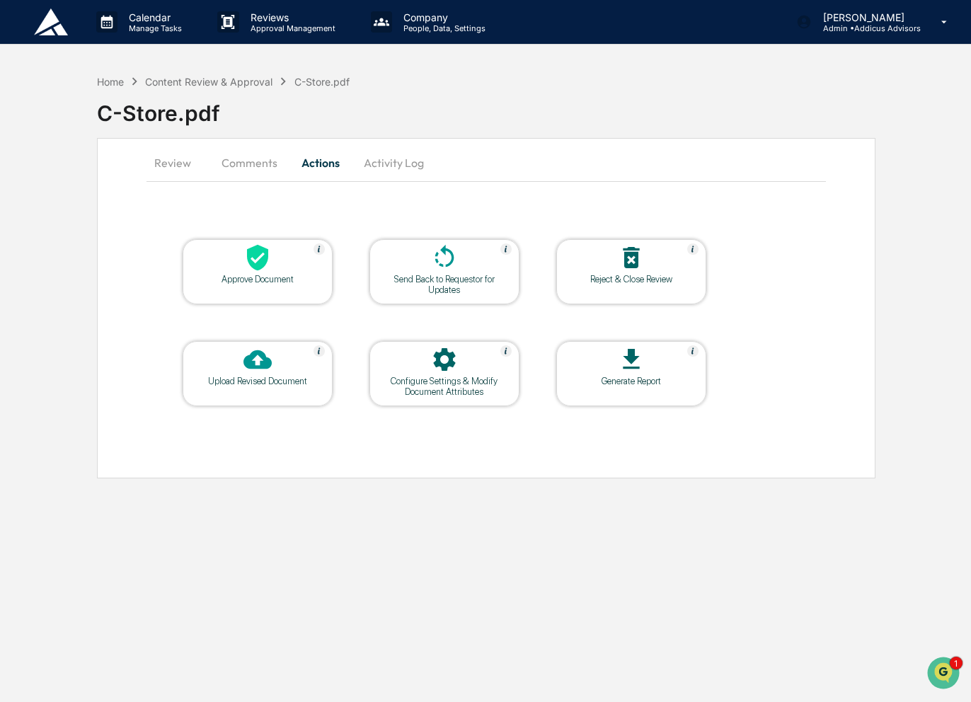
click at [482, 277] on div "Send Back to Requestor for Updates" at bounding box center [444, 284] width 127 height 21
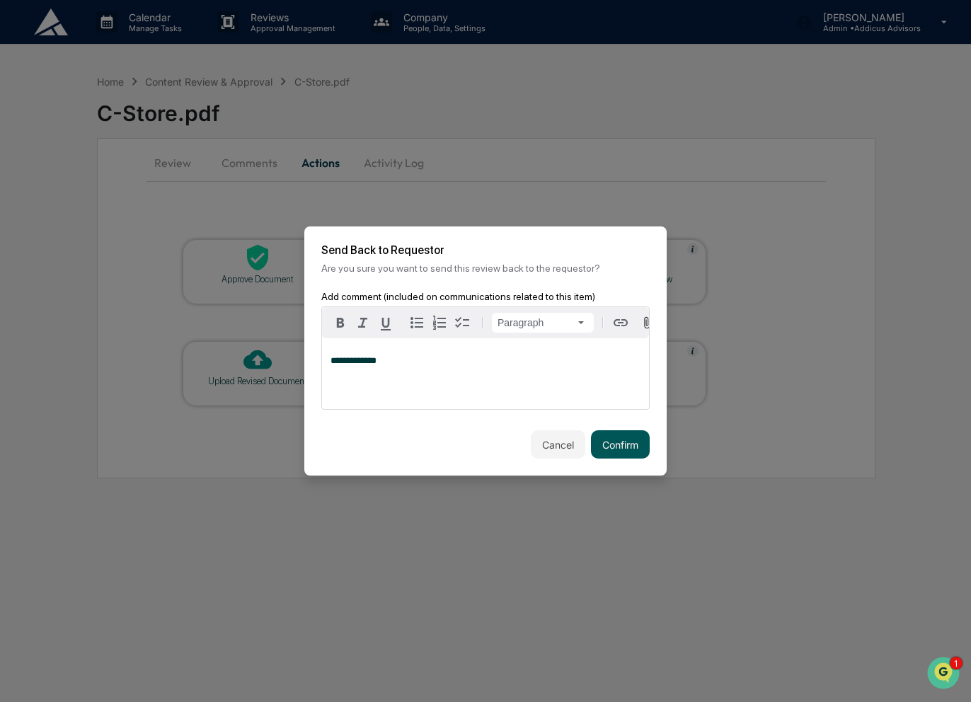
click at [625, 457] on button "Confirm" at bounding box center [620, 444] width 59 height 28
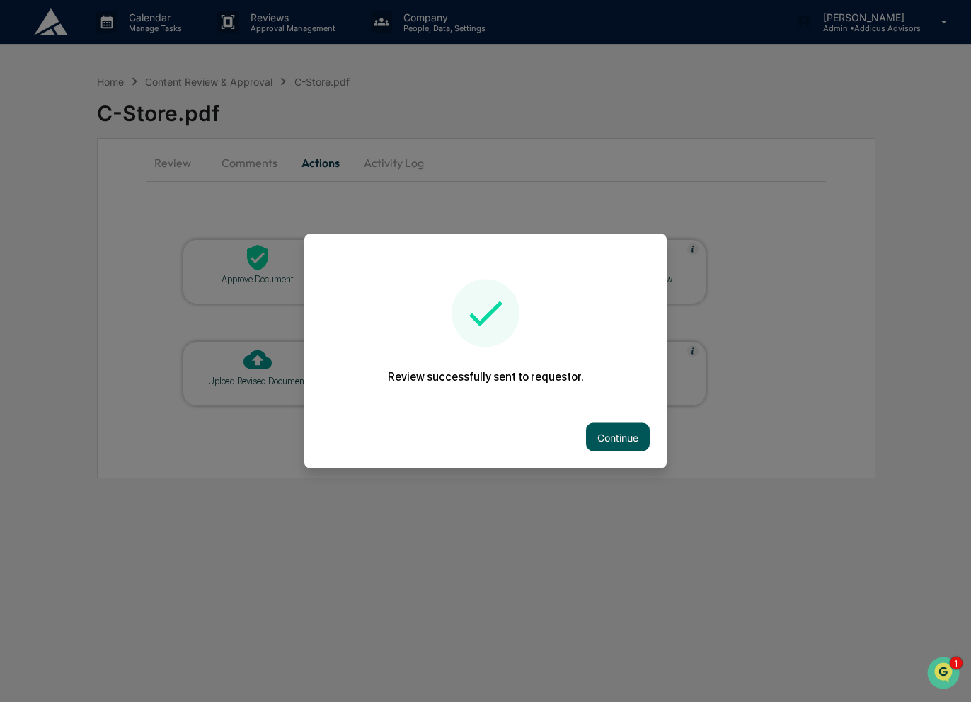
click at [610, 444] on button "Continue" at bounding box center [618, 437] width 64 height 28
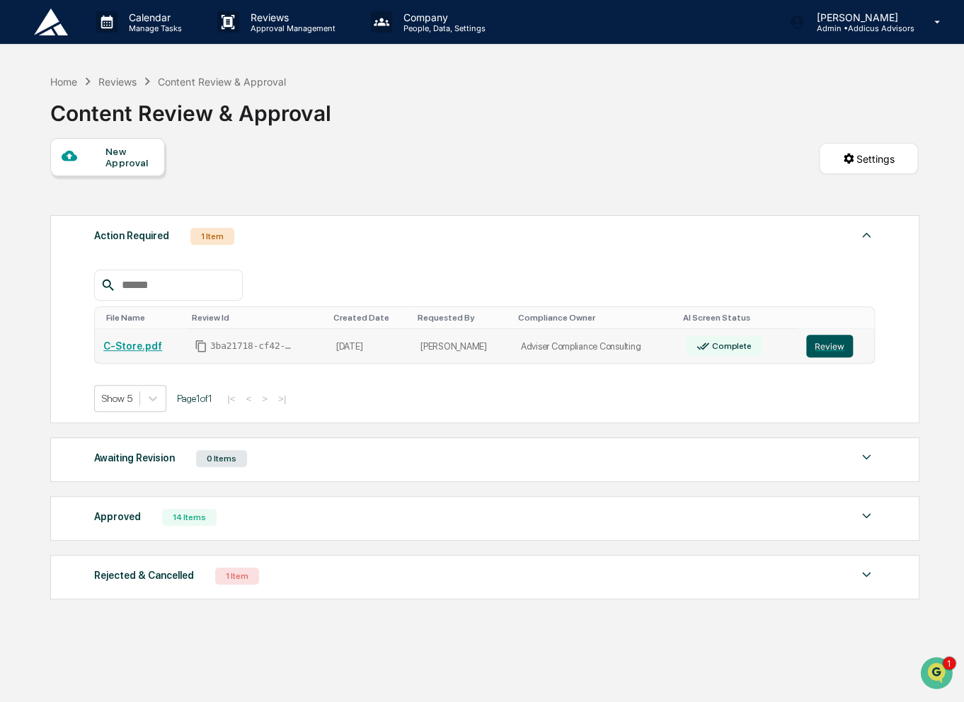
click at [817, 348] on button "Review" at bounding box center [829, 346] width 47 height 23
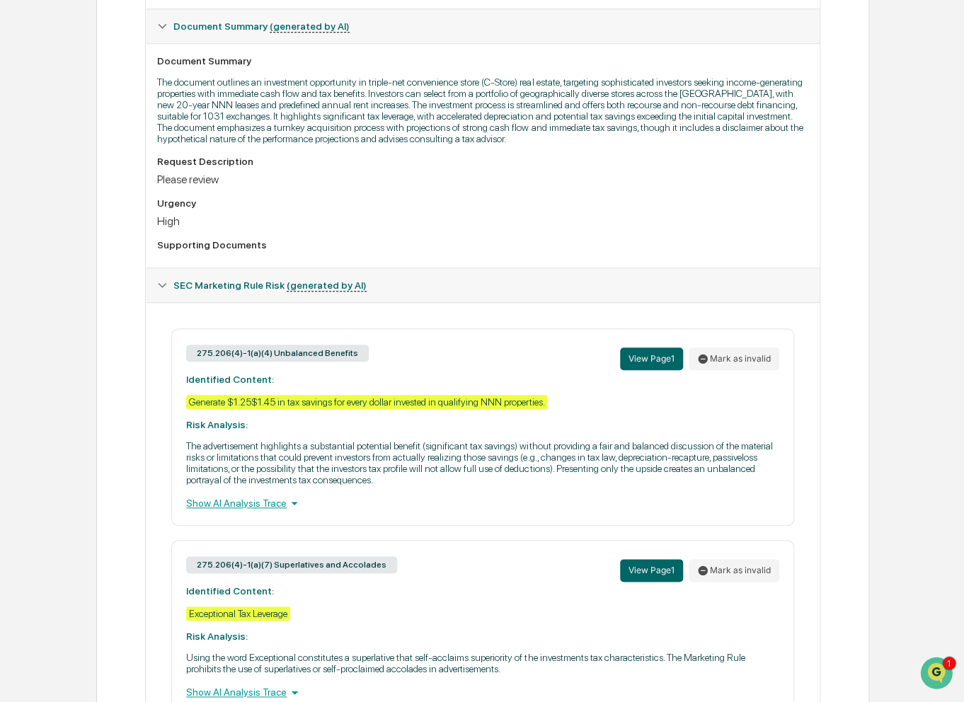
scroll to position [442, 0]
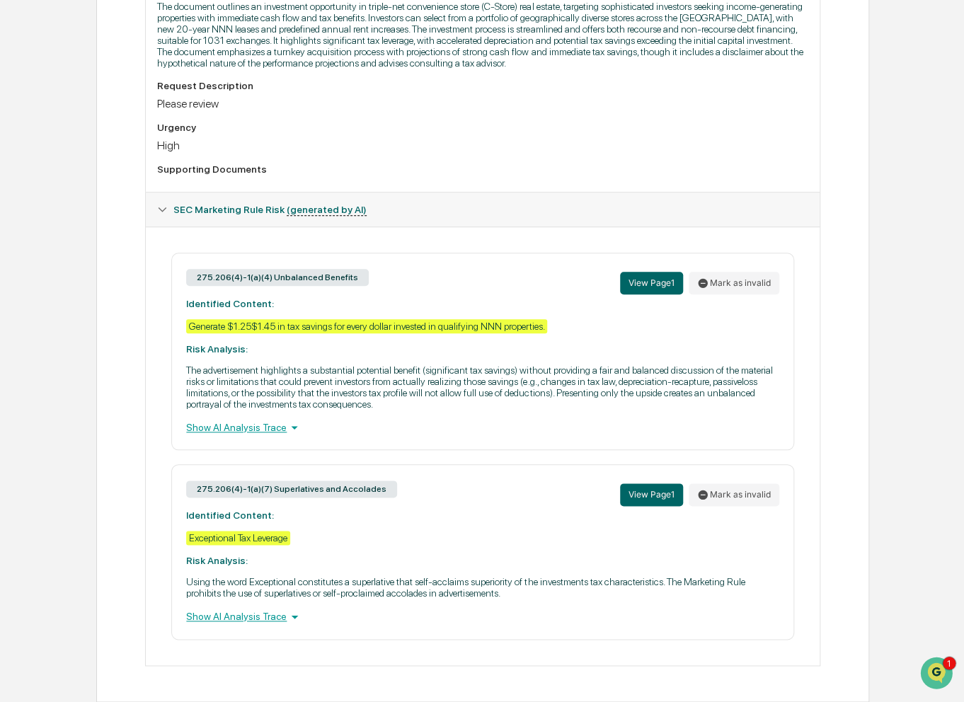
click at [235, 426] on div "Show AI Analysis Trace" at bounding box center [482, 428] width 592 height 16
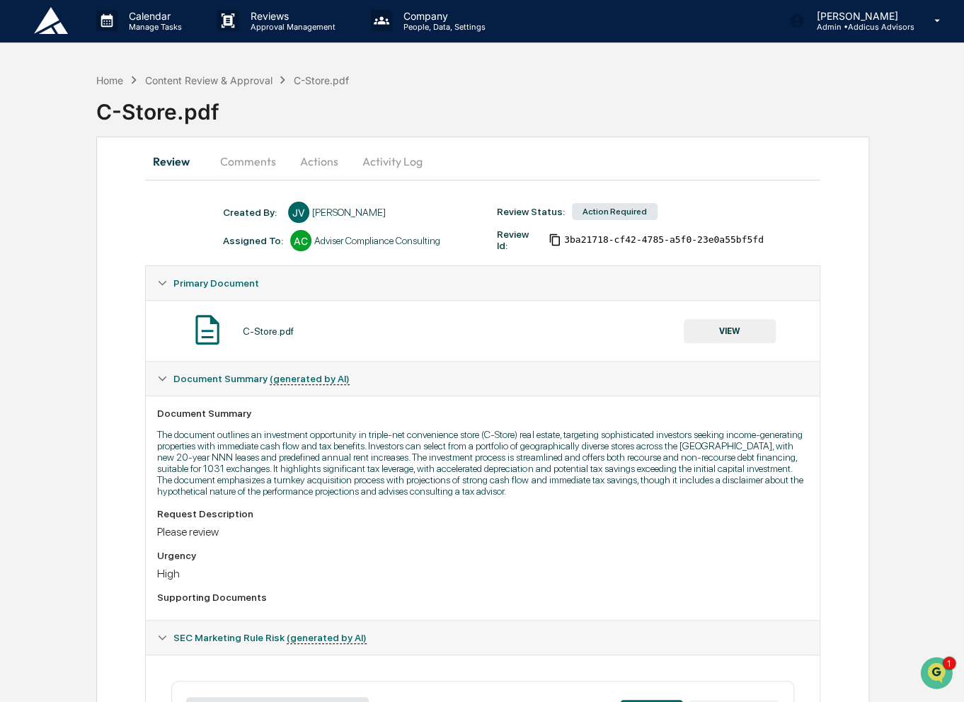
scroll to position [0, 0]
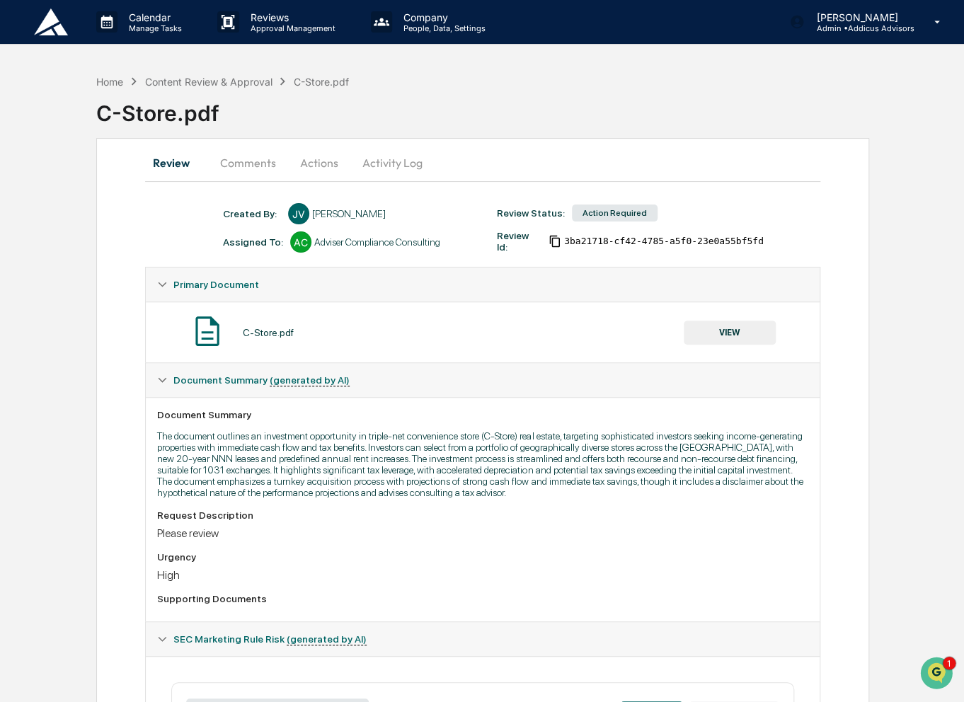
click at [254, 168] on button "Comments" at bounding box center [248, 163] width 79 height 34
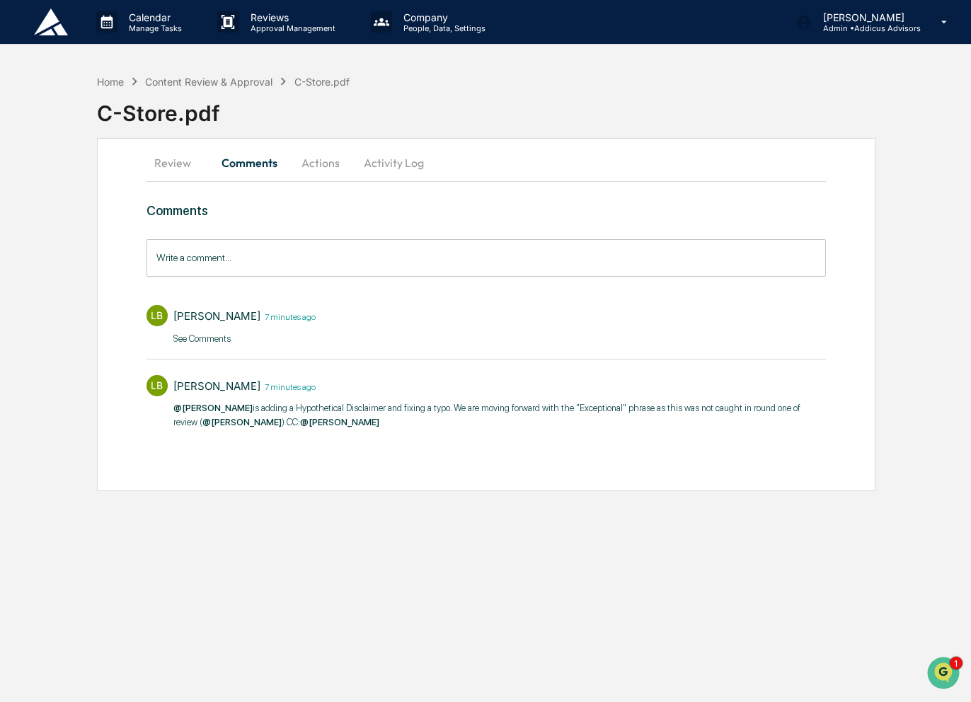
click at [290, 253] on input "Write a comment..." at bounding box center [487, 258] width 680 height 38
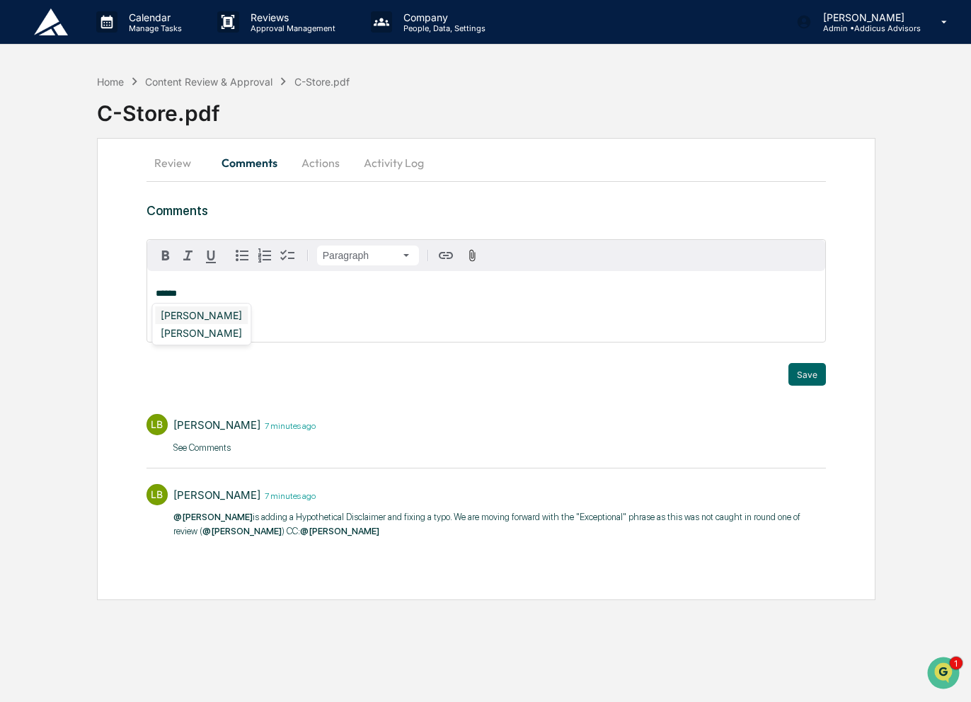
click at [234, 318] on div "Kelly Van Deusen" at bounding box center [201, 315] width 93 height 18
click at [194, 315] on div "[PERSON_NAME]" at bounding box center [201, 315] width 93 height 18
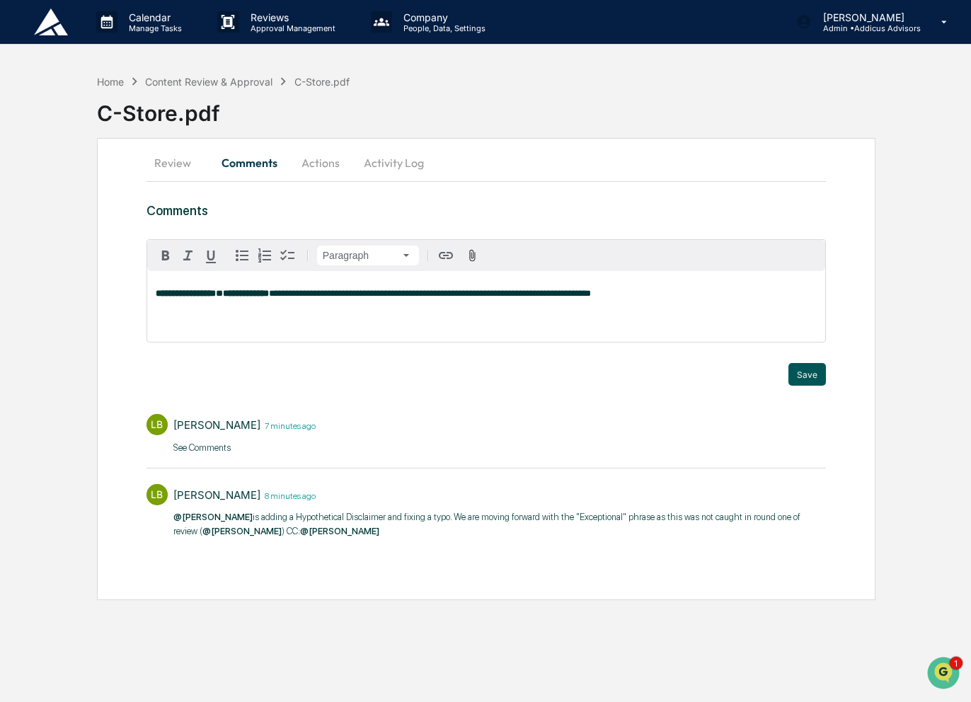
click at [803, 371] on button "Save" at bounding box center [808, 374] width 38 height 23
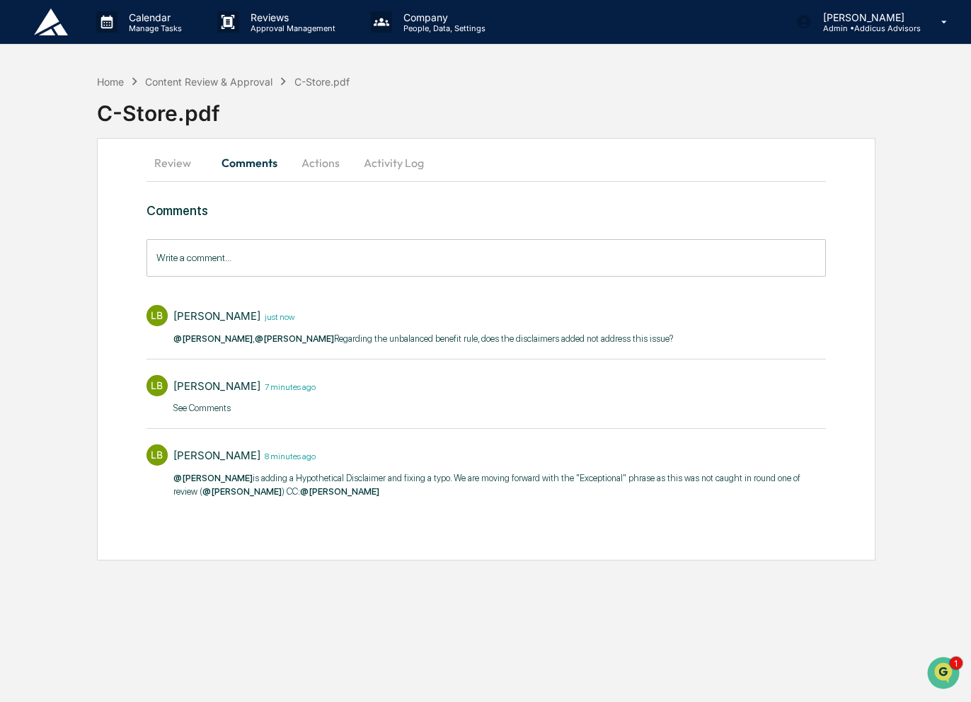
click at [154, 159] on button "Review" at bounding box center [179, 163] width 64 height 34
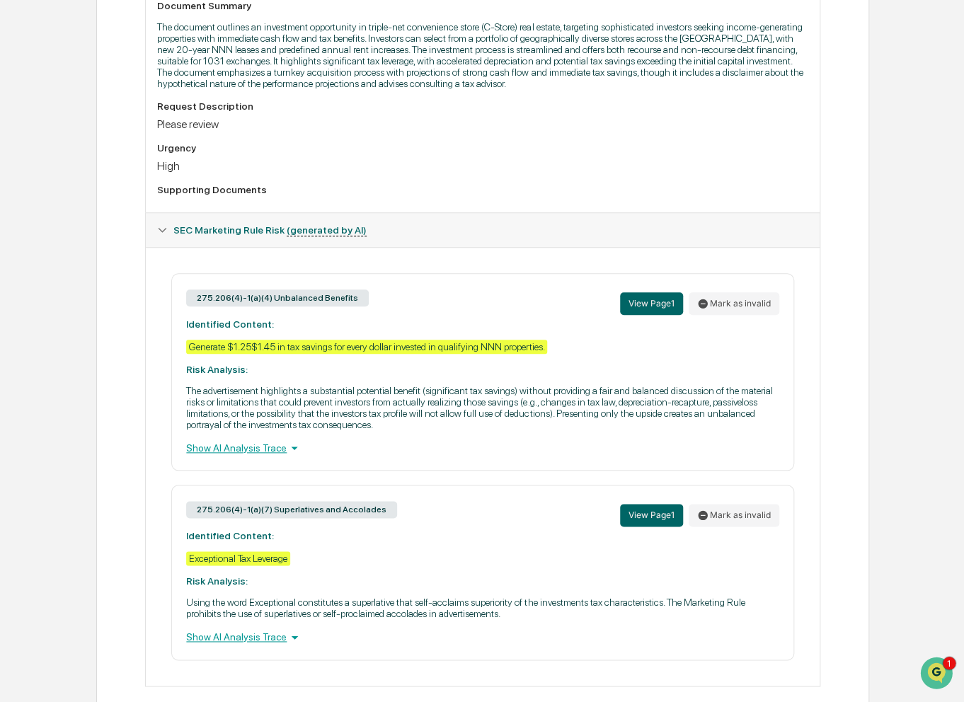
scroll to position [425, 0]
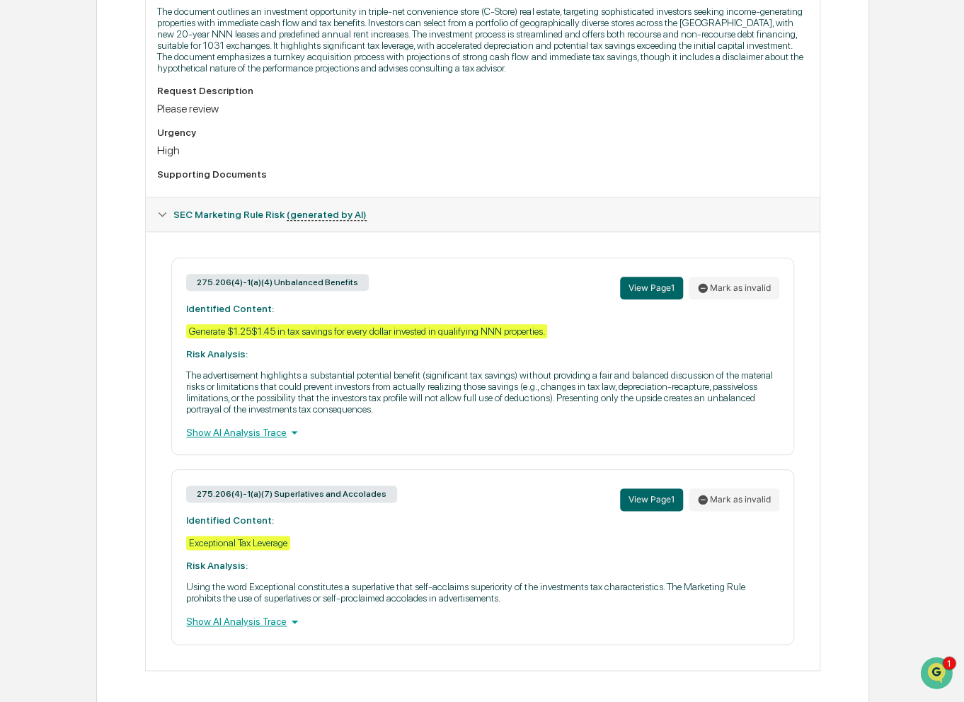
click at [253, 440] on div "Show AI Analysis Trace" at bounding box center [482, 433] width 592 height 16
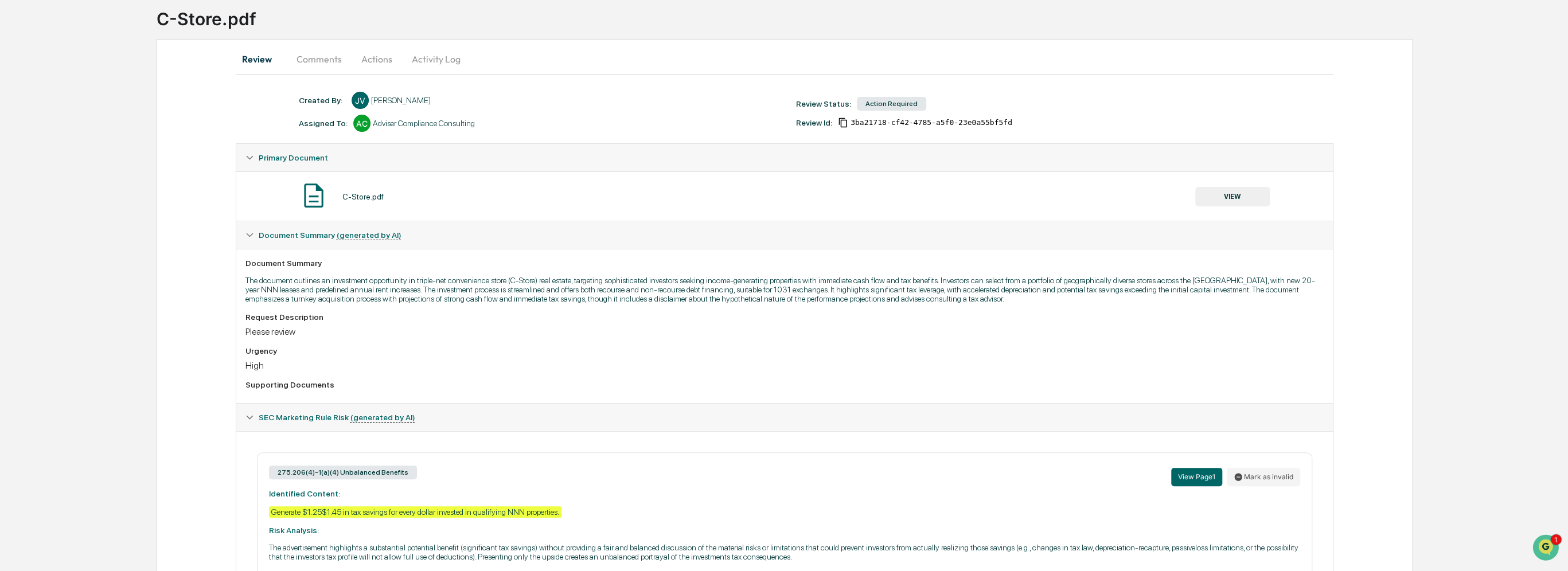
scroll to position [0, 0]
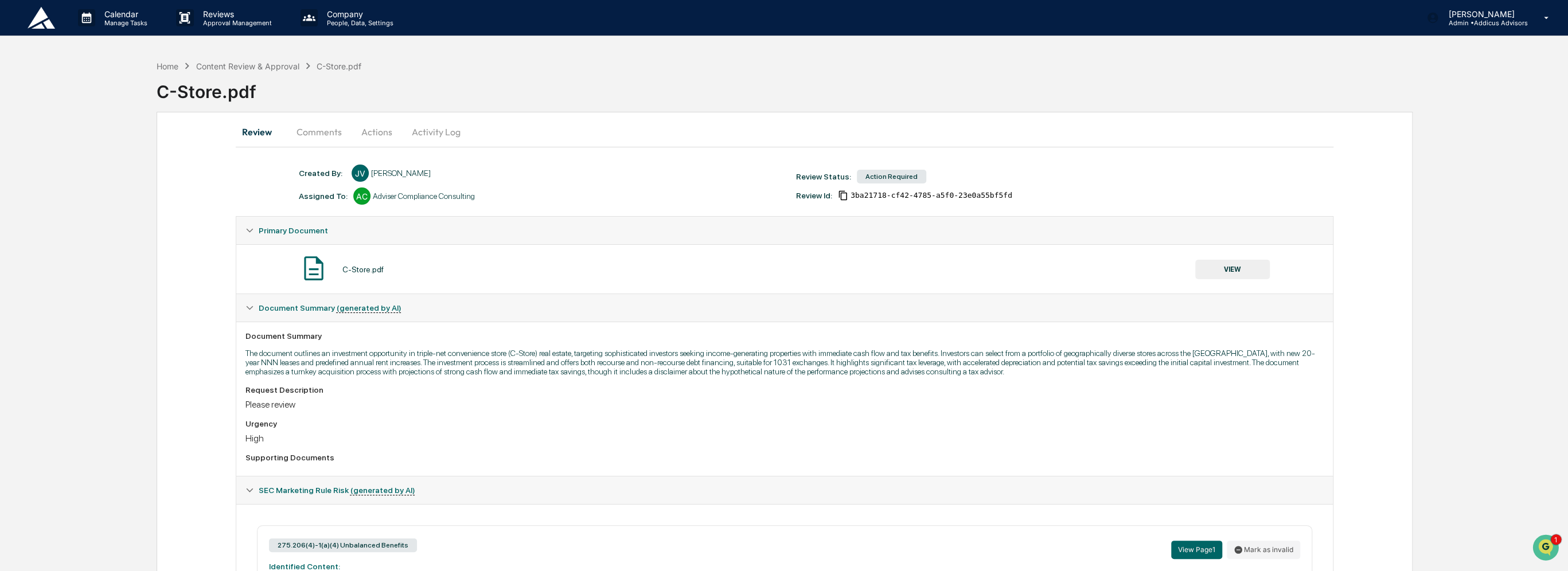
click at [325, 136] on button "Comments" at bounding box center [319, 132] width 64 height 28
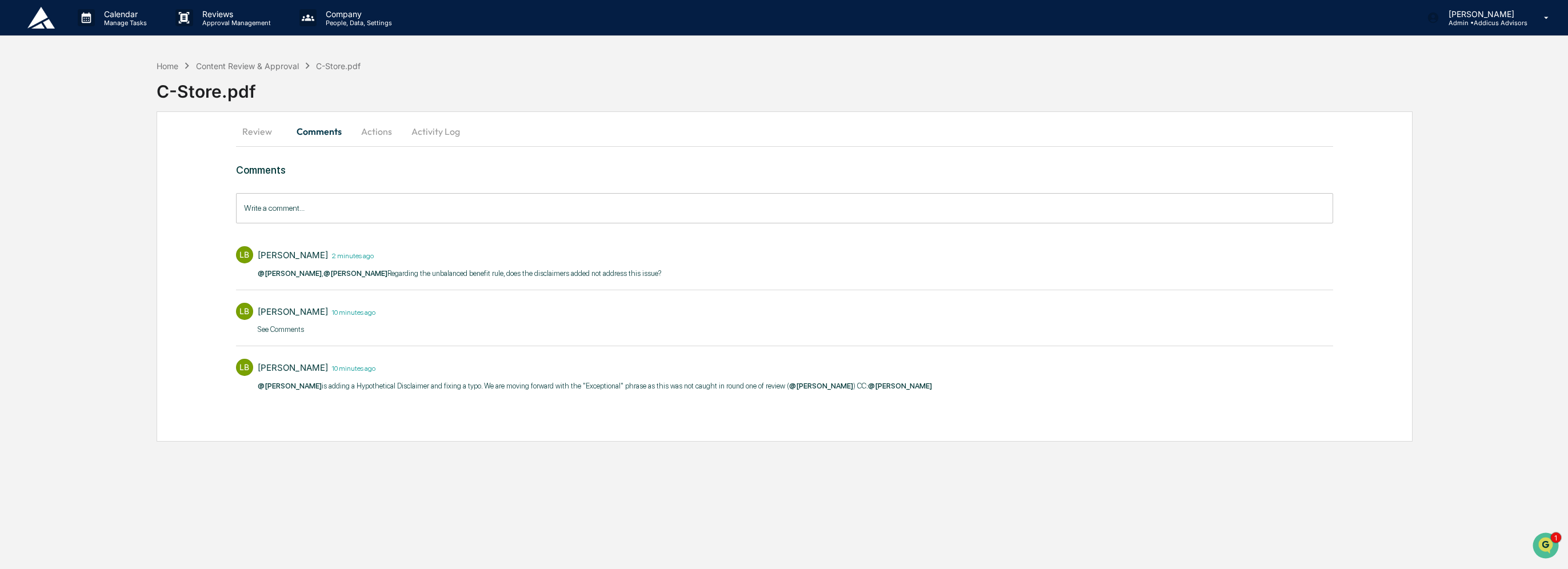
click at [512, 211] on input "Write a comment..." at bounding box center [785, 208] width 1098 height 31
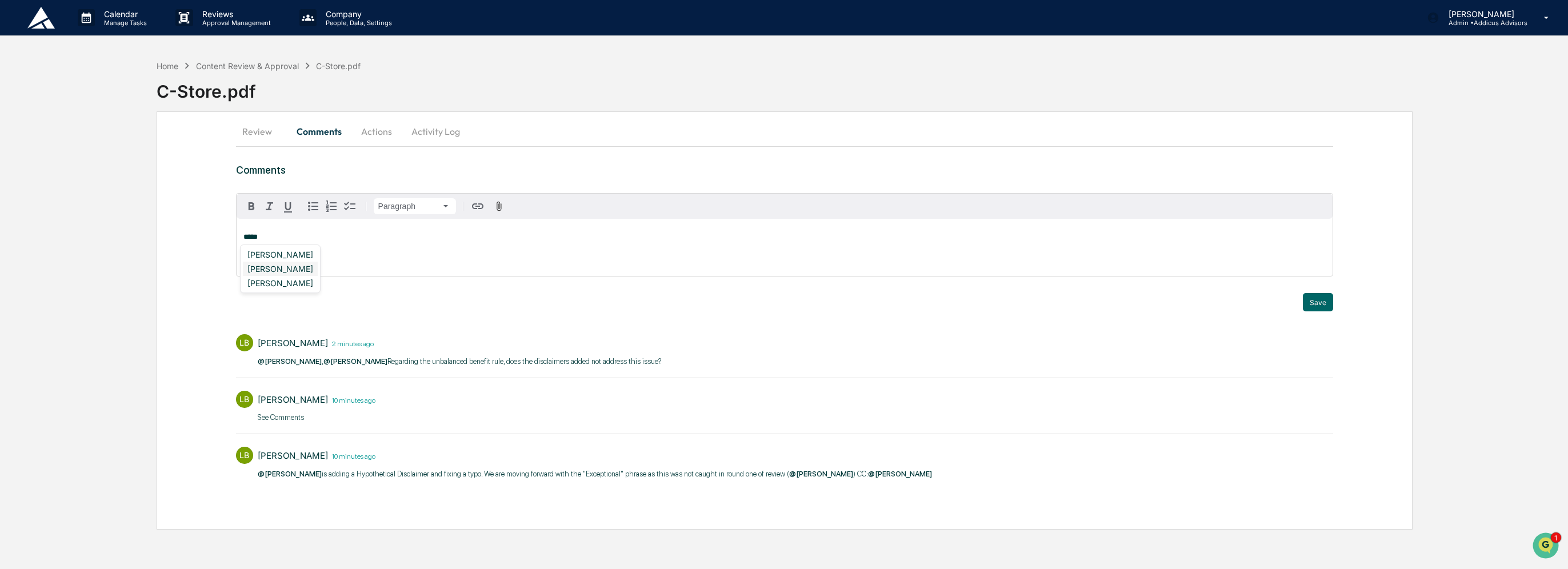
click at [267, 269] on div "Matt Cotter" at bounding box center [280, 269] width 75 height 15
click at [783, 299] on button "Save" at bounding box center [1319, 302] width 31 height 19
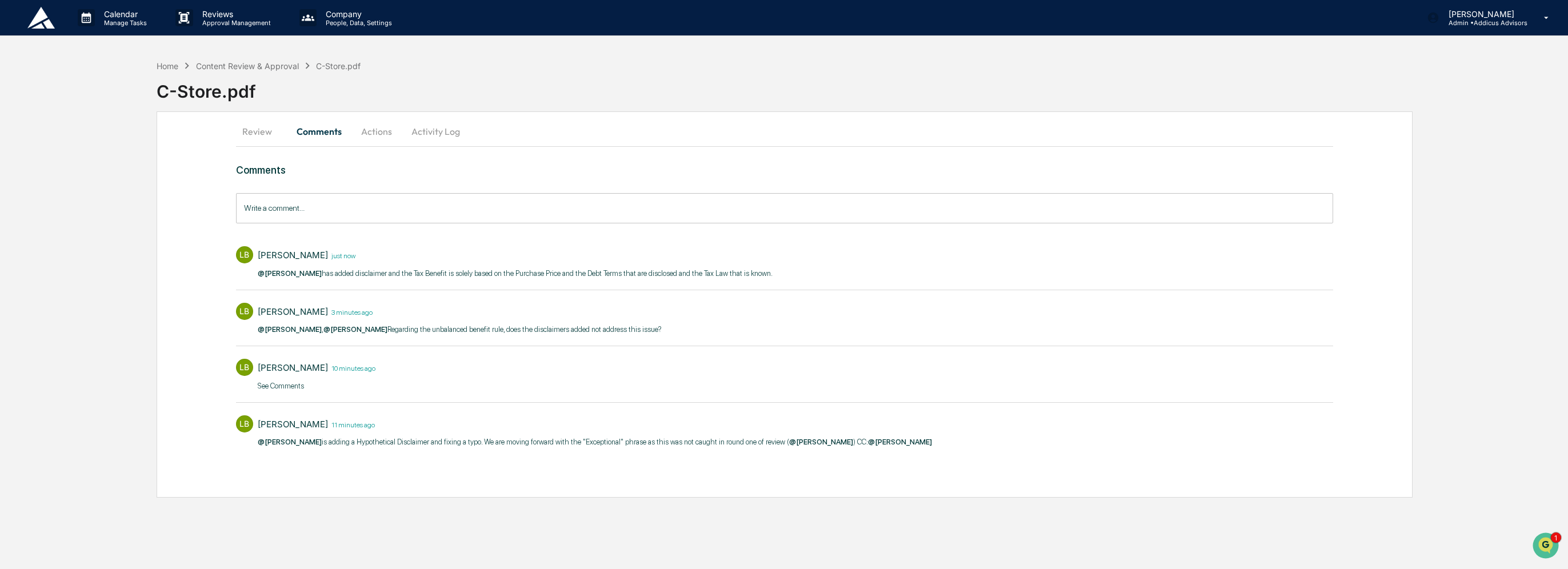
click at [375, 130] on button "Actions" at bounding box center [377, 132] width 52 height 27
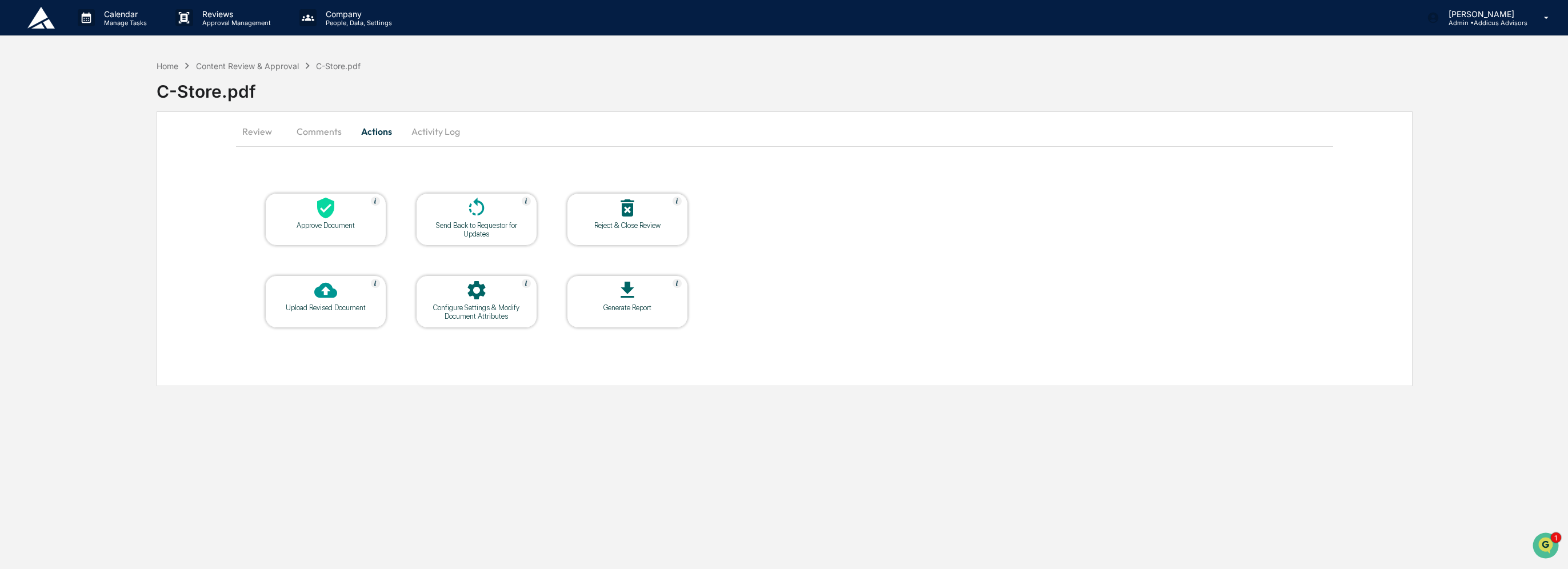
click at [261, 134] on button "Review" at bounding box center [262, 132] width 52 height 27
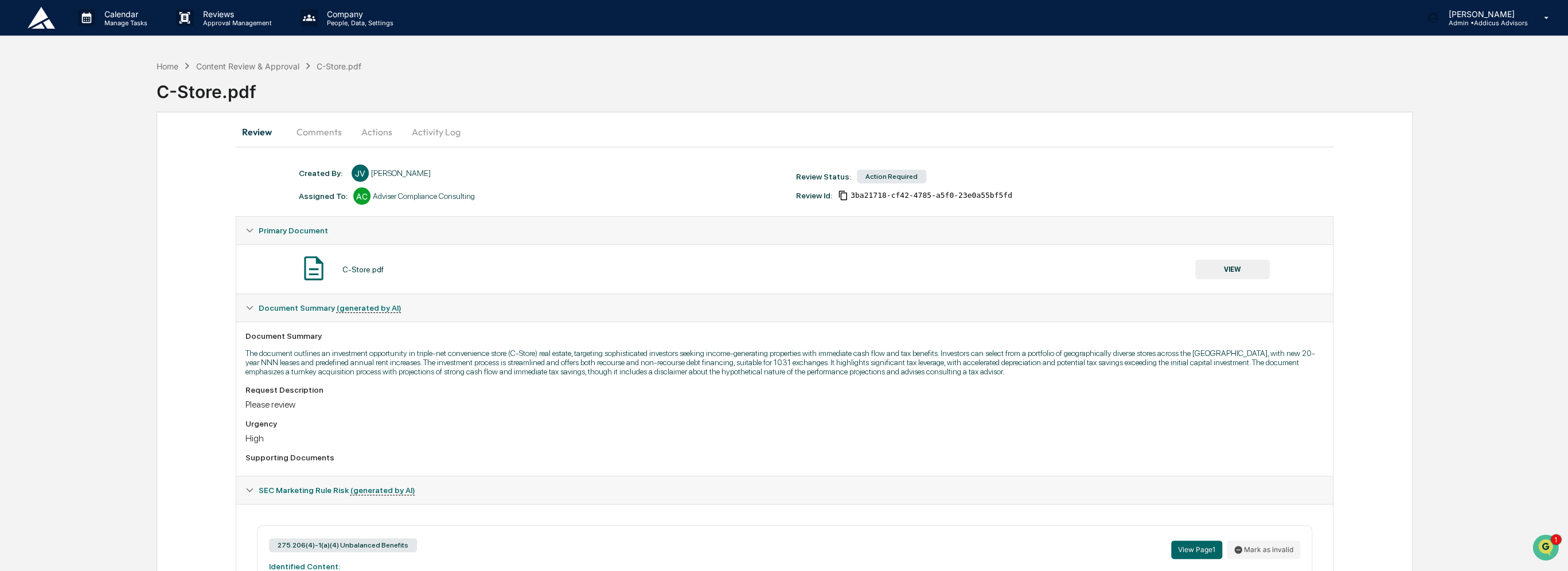
scroll to position [298, 0]
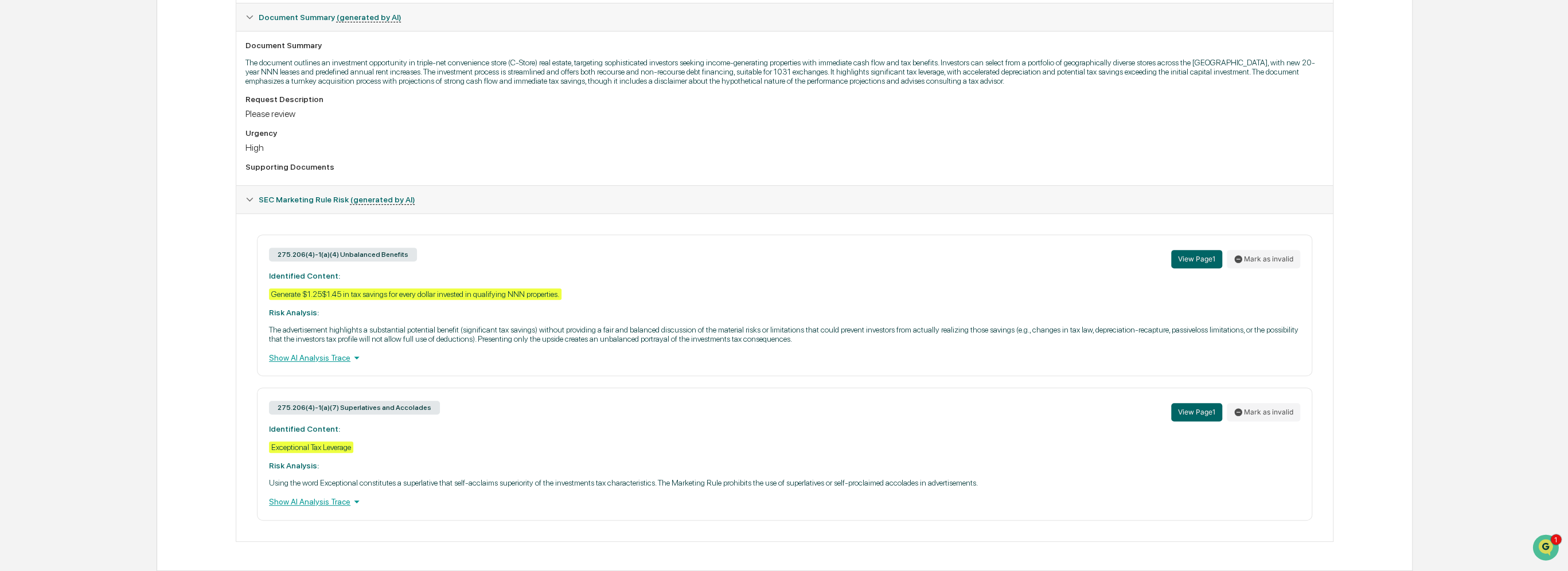
click at [326, 505] on div "Show AI Analysis Trace" at bounding box center [784, 502] width 1032 height 13
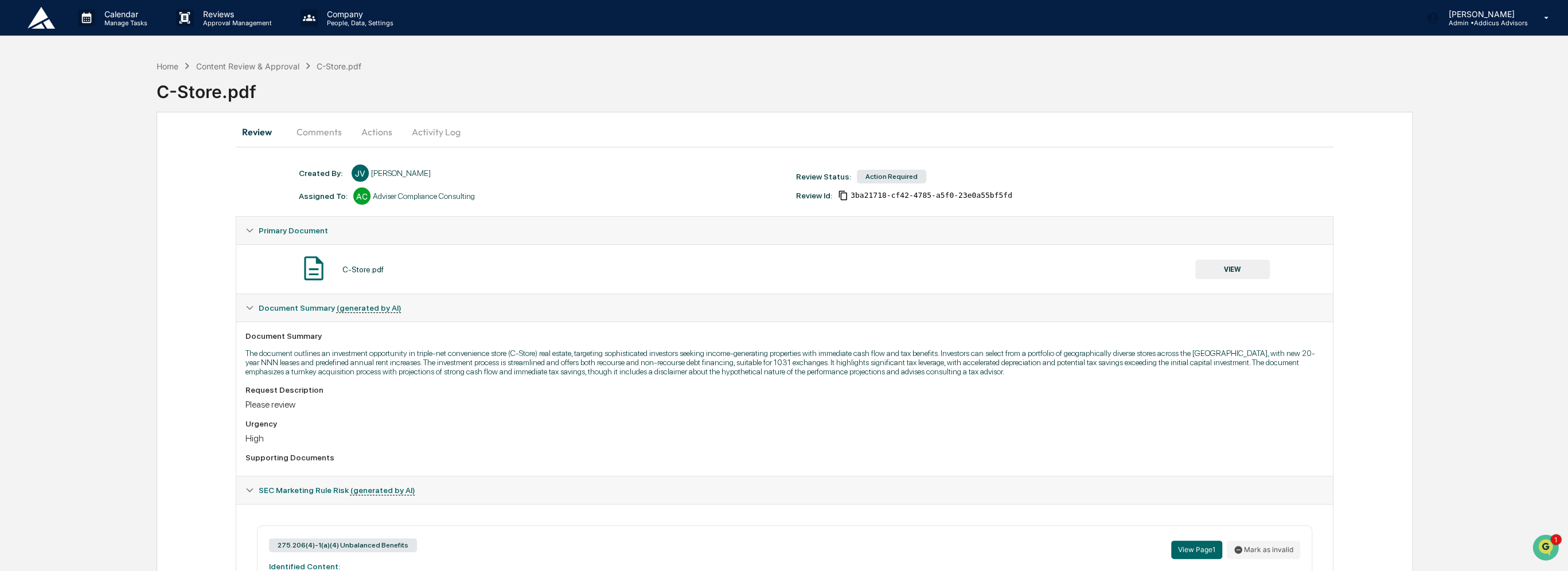
scroll to position [0, 0]
click at [325, 139] on button "Comments" at bounding box center [319, 132] width 64 height 28
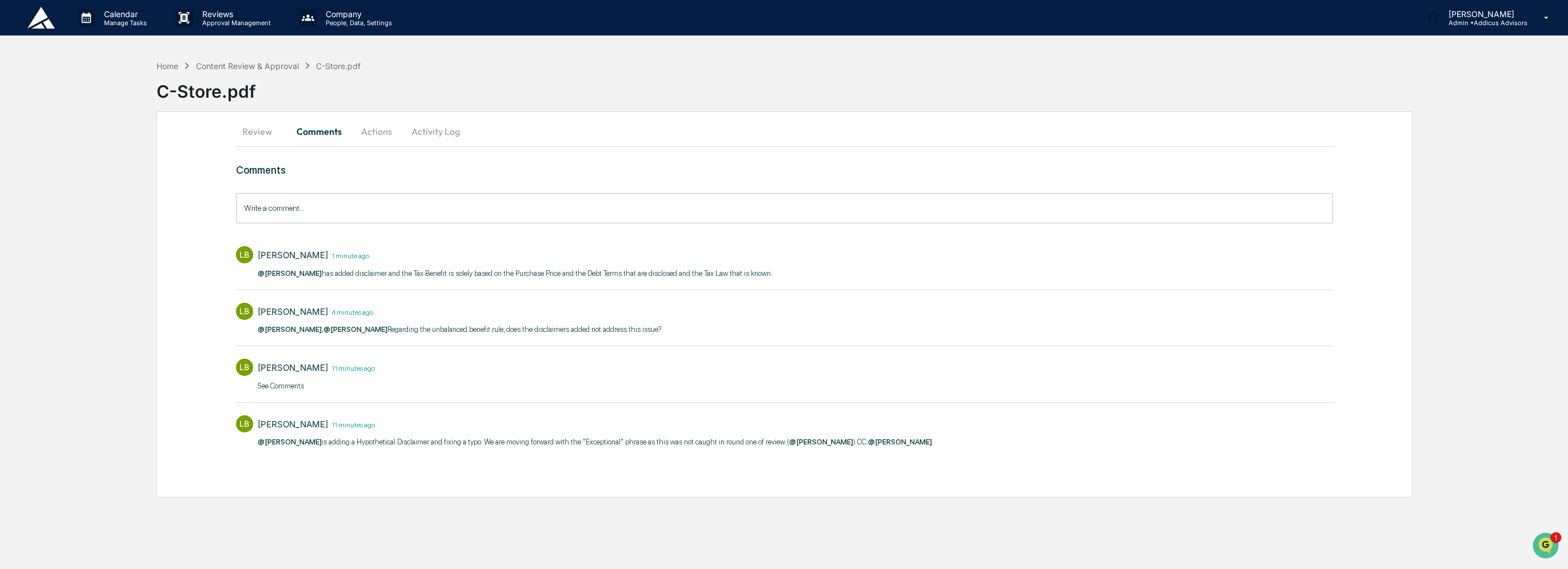
click at [451, 136] on button "Activity Log" at bounding box center [435, 132] width 67 height 27
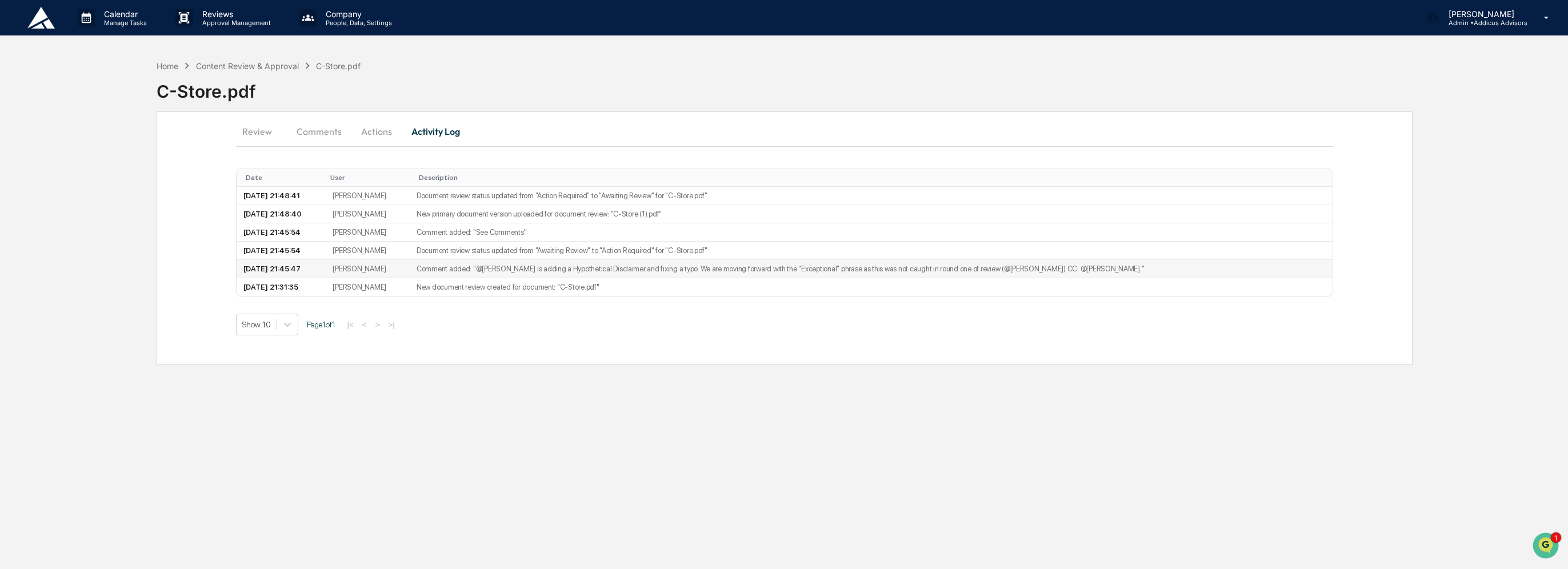
click at [668, 262] on td "Comment added: "@Jasmine Valdes is adding a Hypothetical Disclaimer and fixing …" at bounding box center [872, 269] width 924 height 19
click at [327, 132] on button "Comments" at bounding box center [319, 132] width 64 height 27
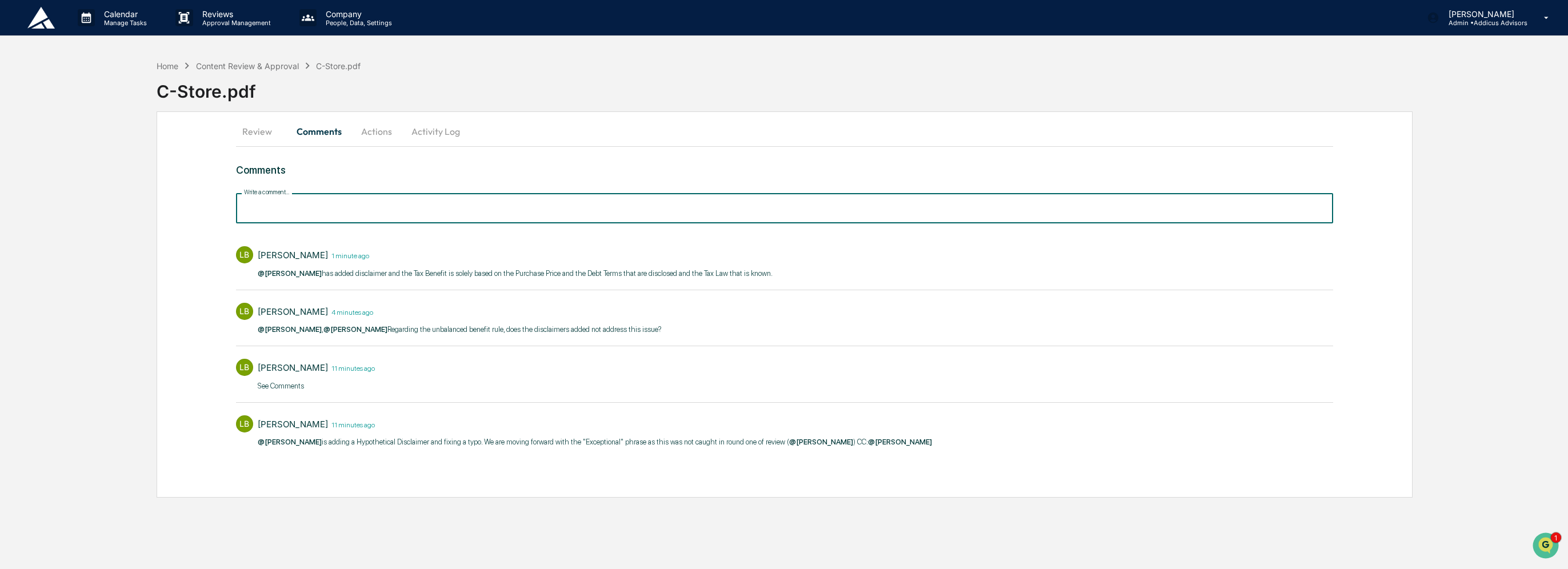
click at [383, 208] on input "Write a comment..." at bounding box center [785, 208] width 1098 height 31
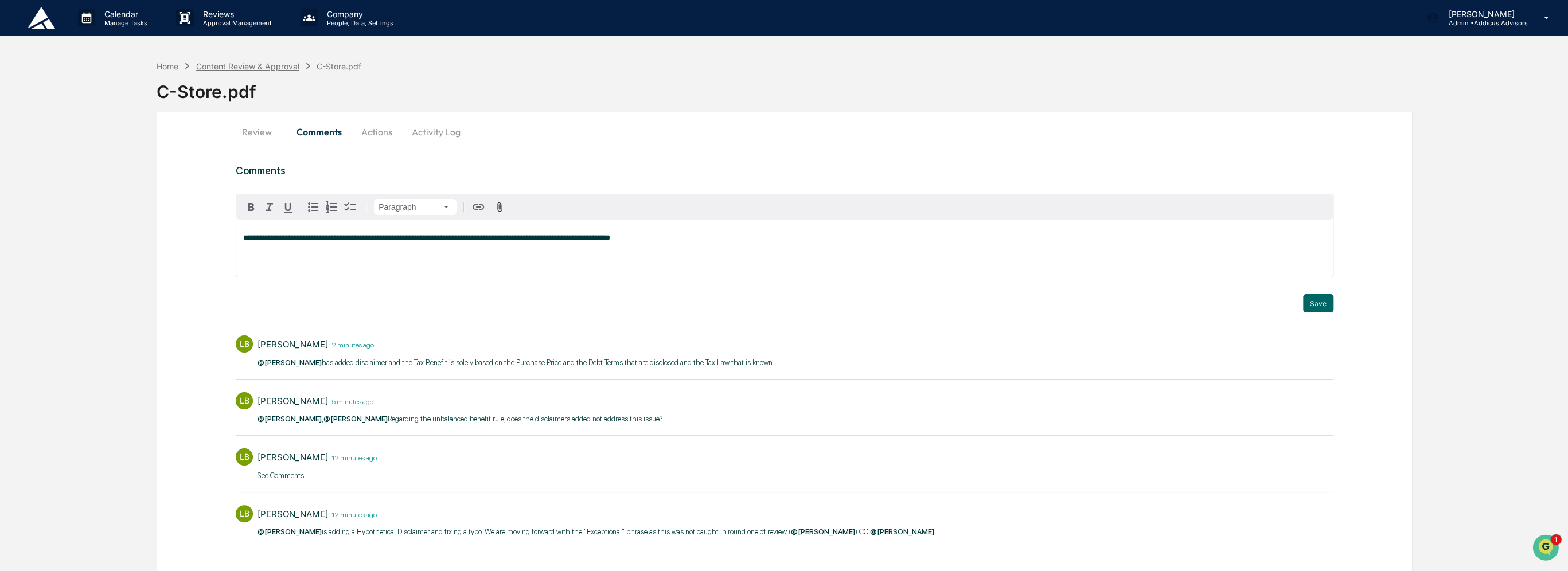
click at [256, 62] on div "Content Review & Approval" at bounding box center [247, 66] width 103 height 10
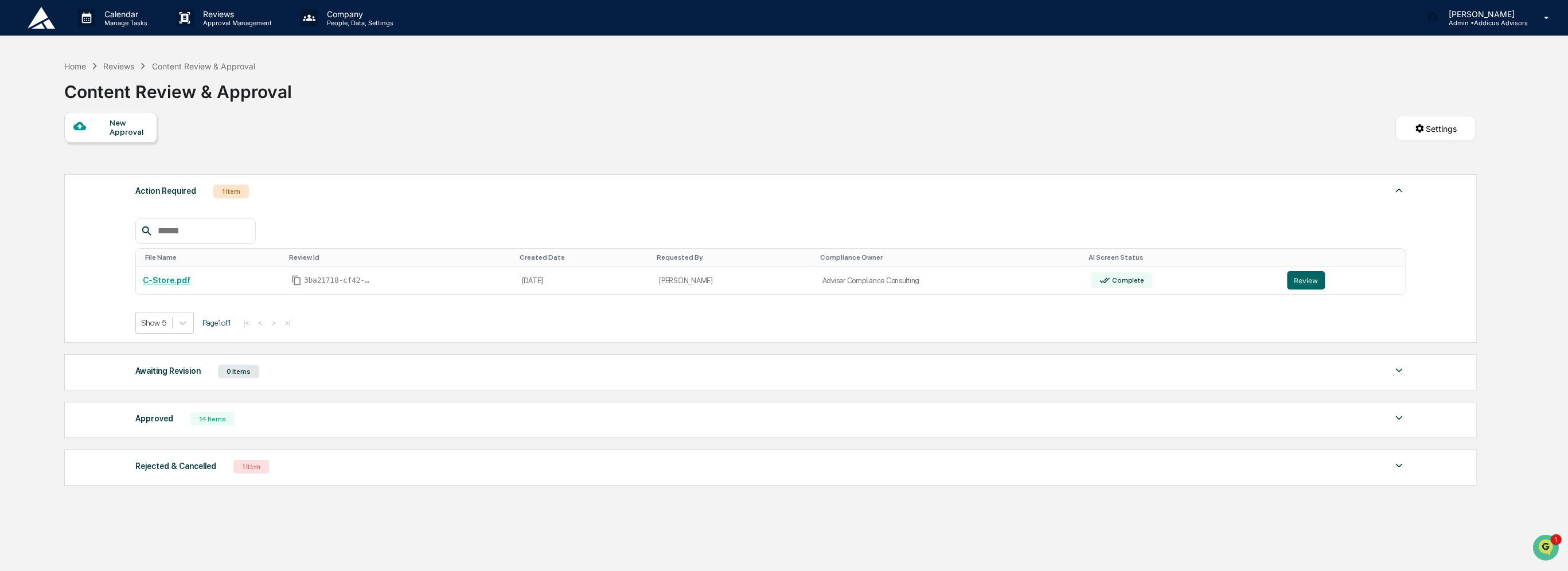
click at [340, 421] on div "Approved 14 Items" at bounding box center [771, 420] width 1271 height 16
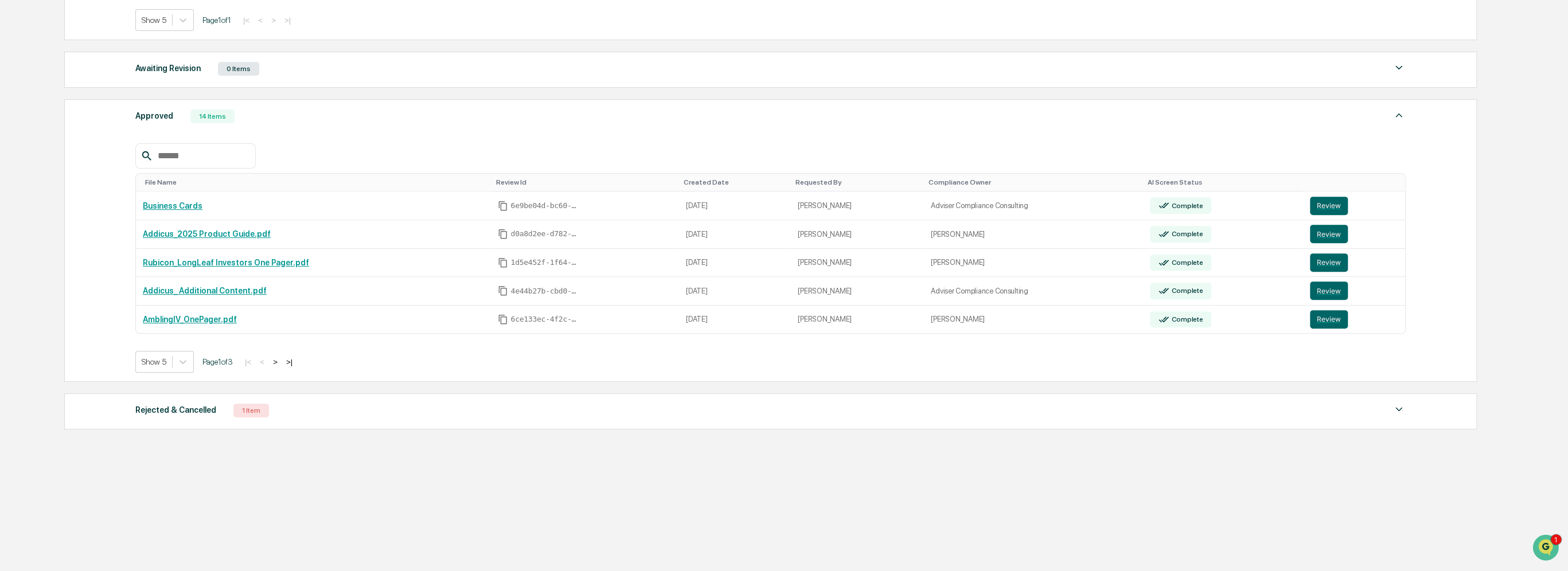
scroll to position [307, 0]
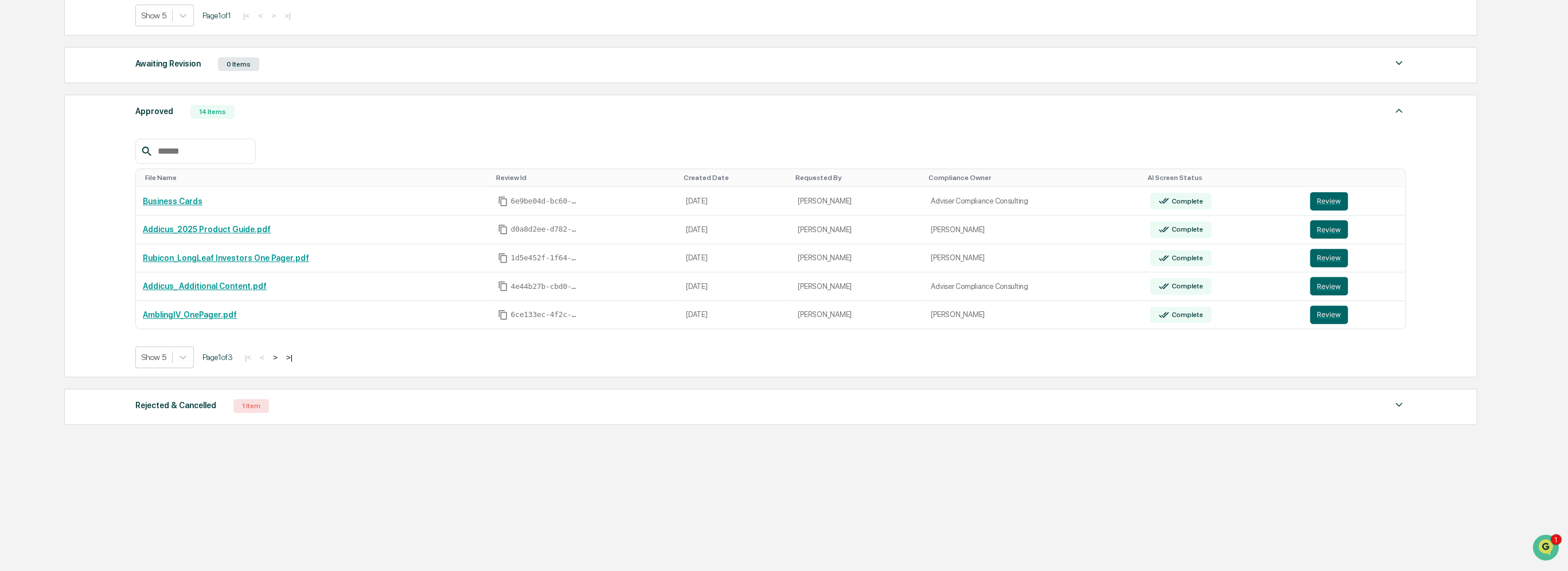
click at [280, 353] on button ">" at bounding box center [276, 357] width 11 height 10
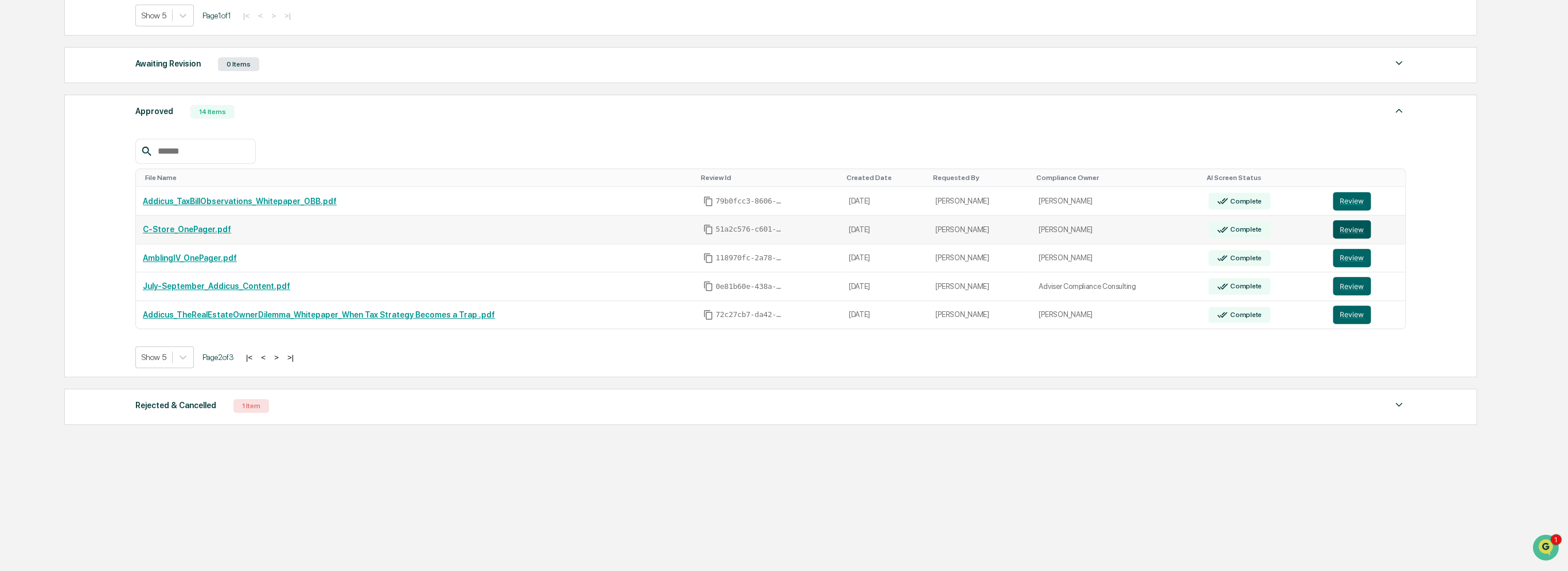
click at [786, 229] on button "Review" at bounding box center [1352, 229] width 38 height 19
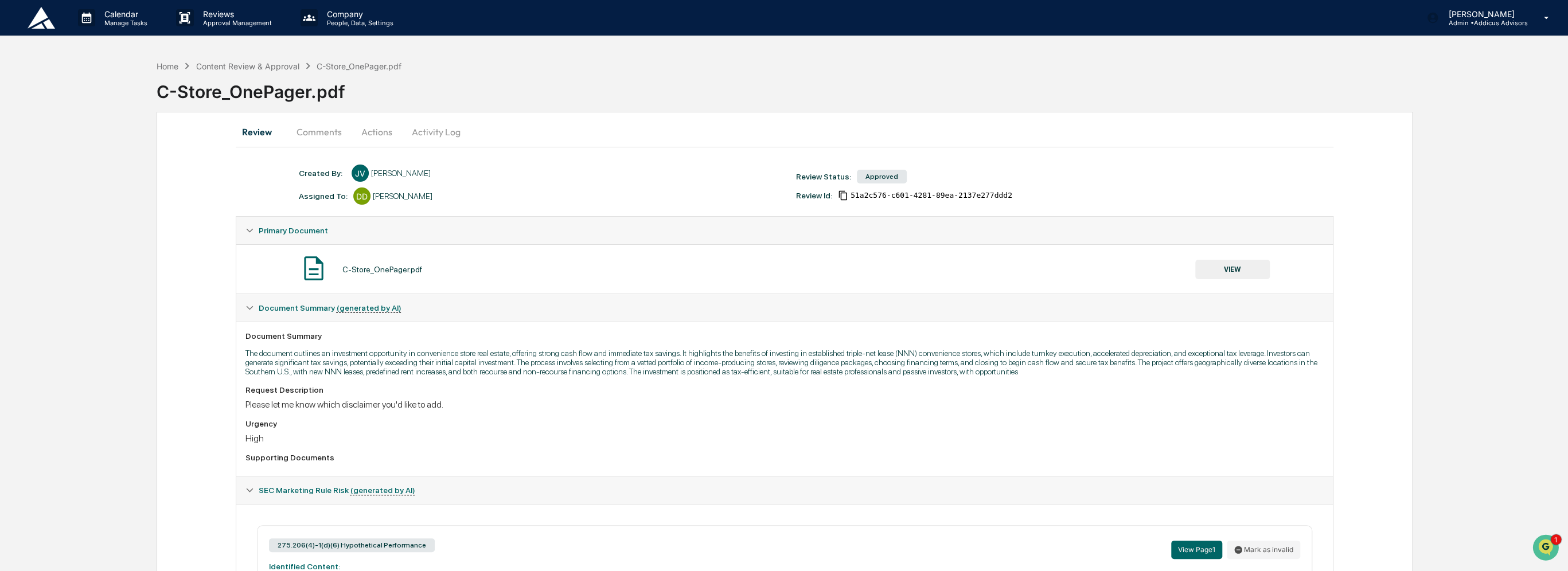
click at [436, 130] on button "Activity Log" at bounding box center [436, 132] width 67 height 28
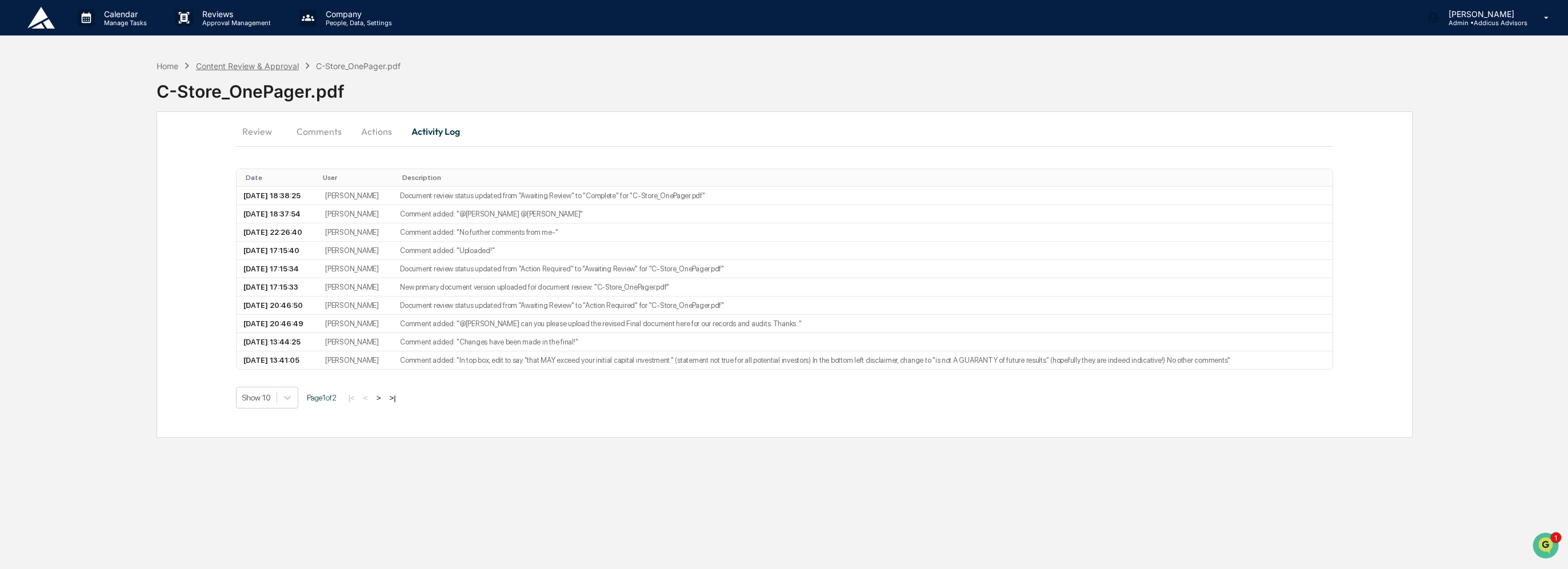
click at [279, 66] on div "Content Review & Approval" at bounding box center [247, 66] width 103 height 10
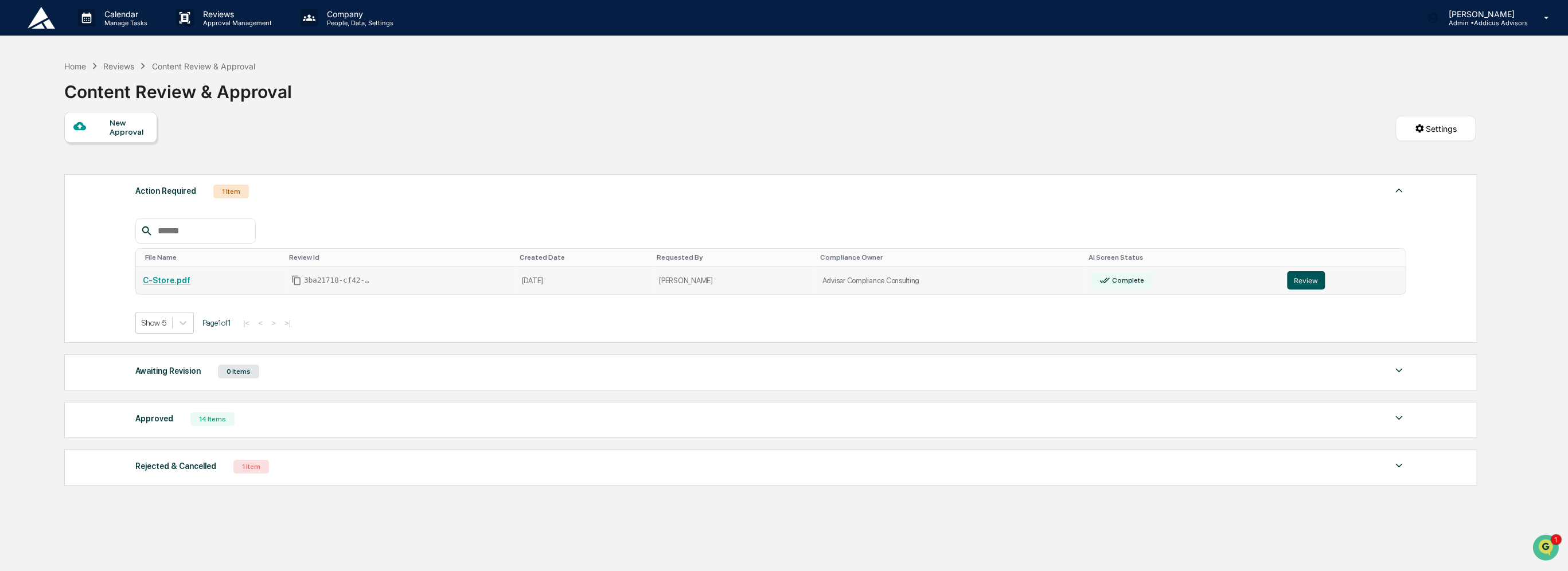
click at [1287, 281] on button "Review" at bounding box center [1305, 280] width 38 height 19
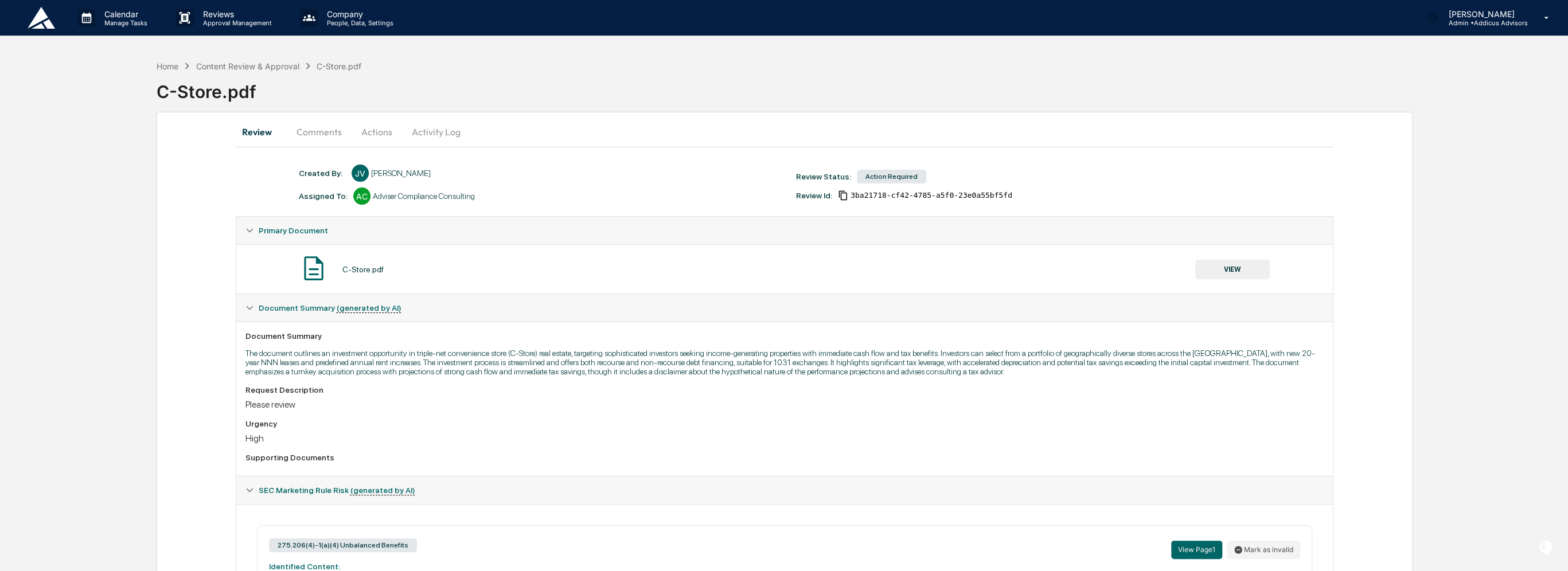
click at [326, 132] on button "Comments" at bounding box center [319, 132] width 64 height 28
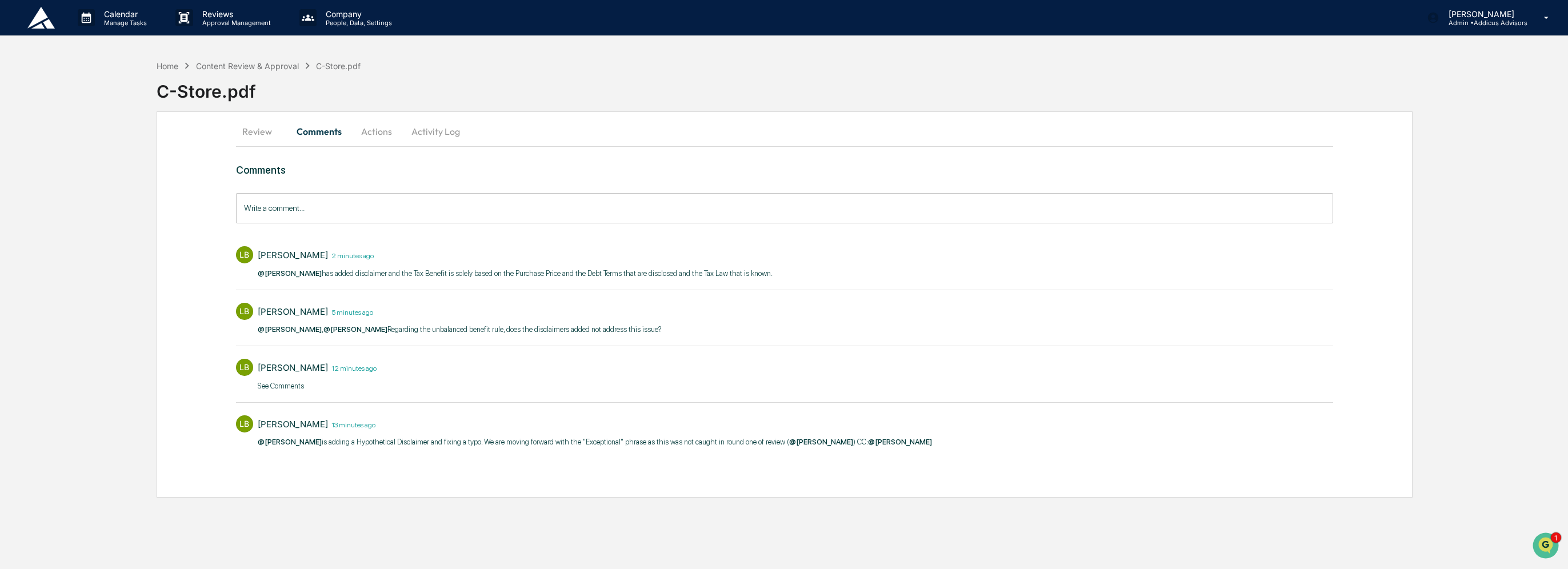
click at [482, 215] on input "Write a comment..." at bounding box center [785, 208] width 1098 height 31
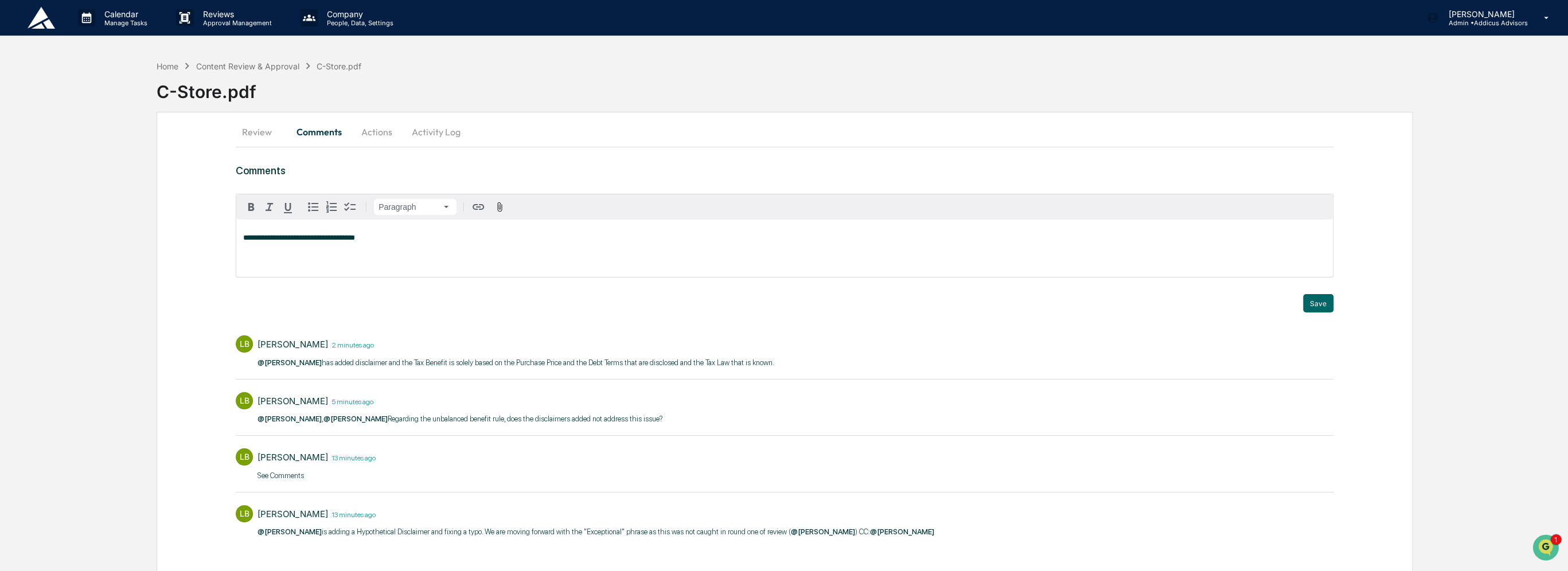
click at [916, 245] on div "**********" at bounding box center [784, 248] width 1096 height 58
click at [1313, 303] on button "Save" at bounding box center [1318, 303] width 31 height 19
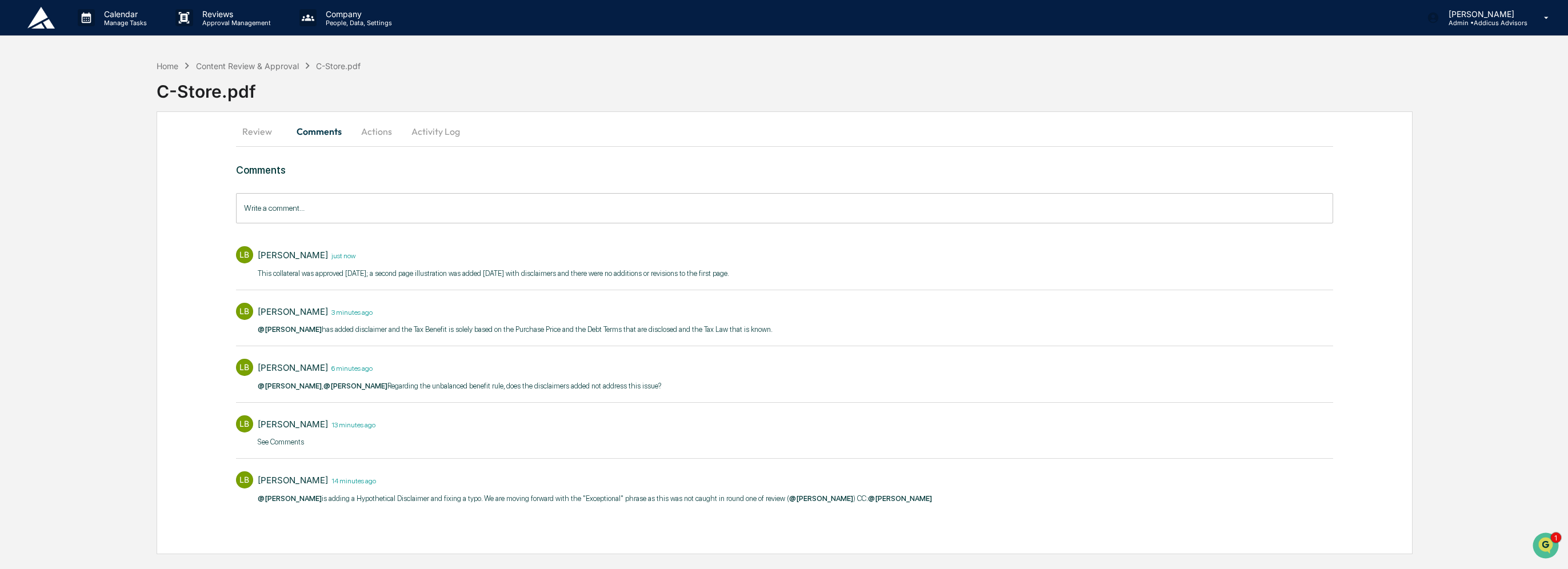
click at [383, 130] on button "Actions" at bounding box center [377, 132] width 52 height 27
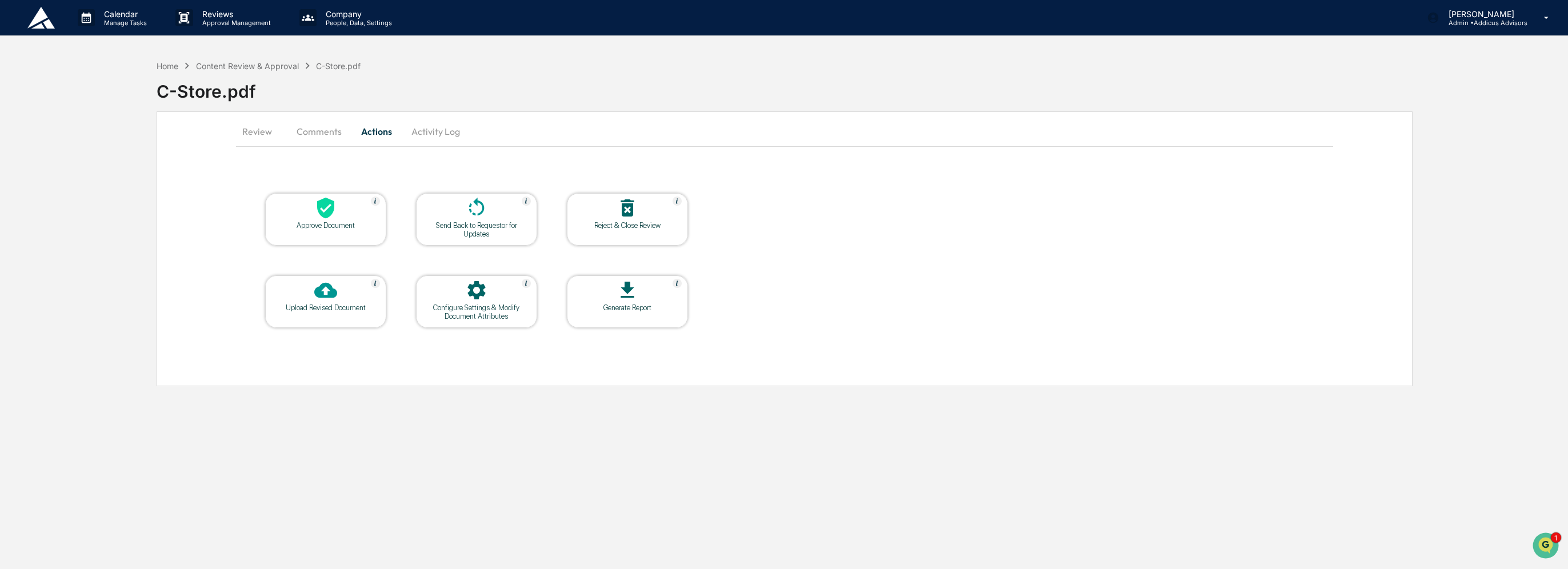
click at [314, 211] on icon at bounding box center [325, 207] width 23 height 23
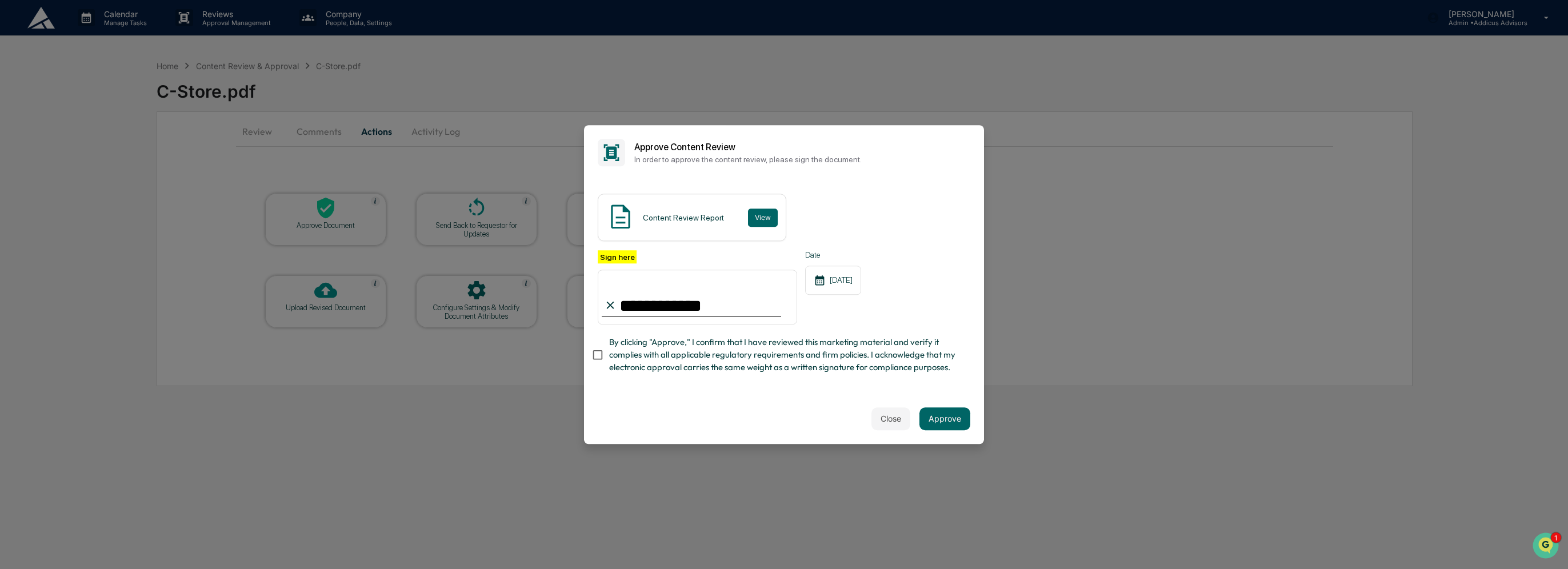
type input "**********"
click at [956, 420] on button "Approve" at bounding box center [945, 419] width 51 height 23
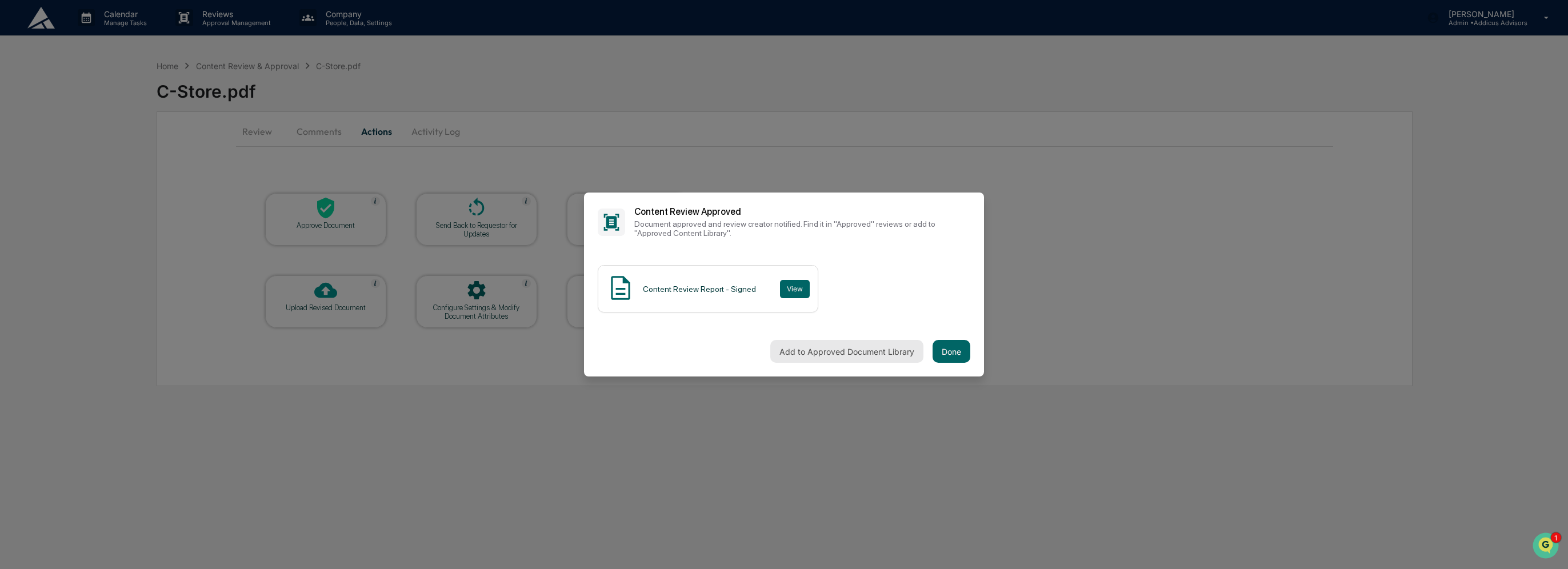
click at [876, 351] on button "Add to Approved Document Library" at bounding box center [847, 351] width 153 height 23
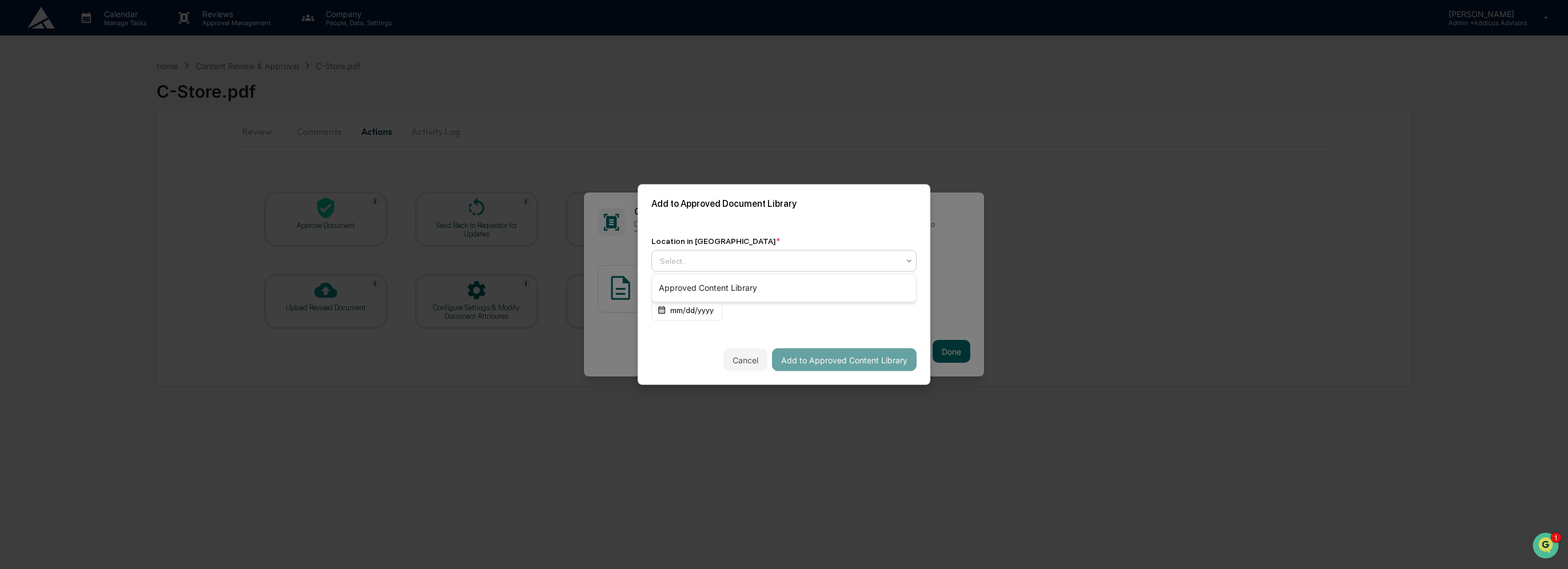
click at [777, 263] on div at bounding box center [780, 261] width 239 height 11
click at [783, 283] on div "Approved Content Library" at bounding box center [784, 288] width 264 height 23
click at [832, 366] on button "Add to Approved Content Library" at bounding box center [844, 360] width 145 height 23
